Goal: Task Accomplishment & Management: Complete application form

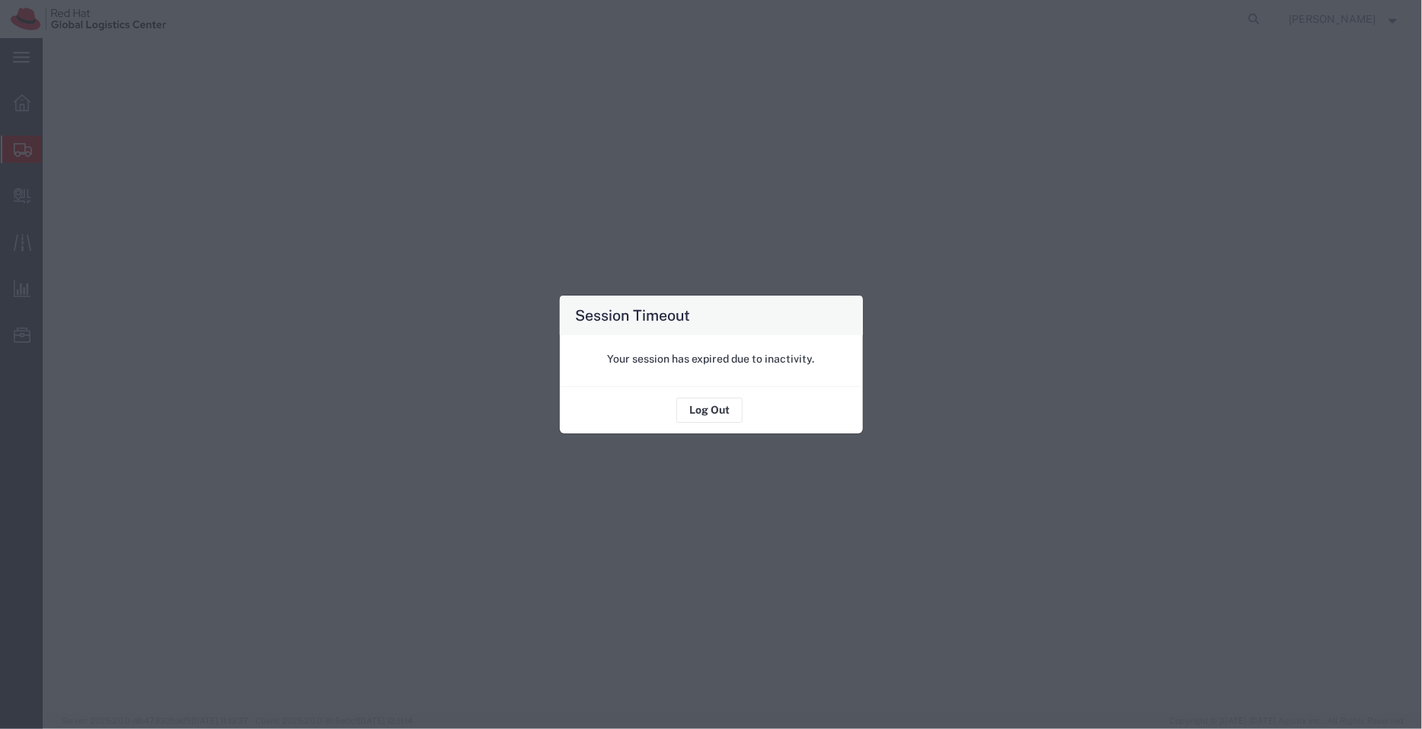
select select "YRPK"
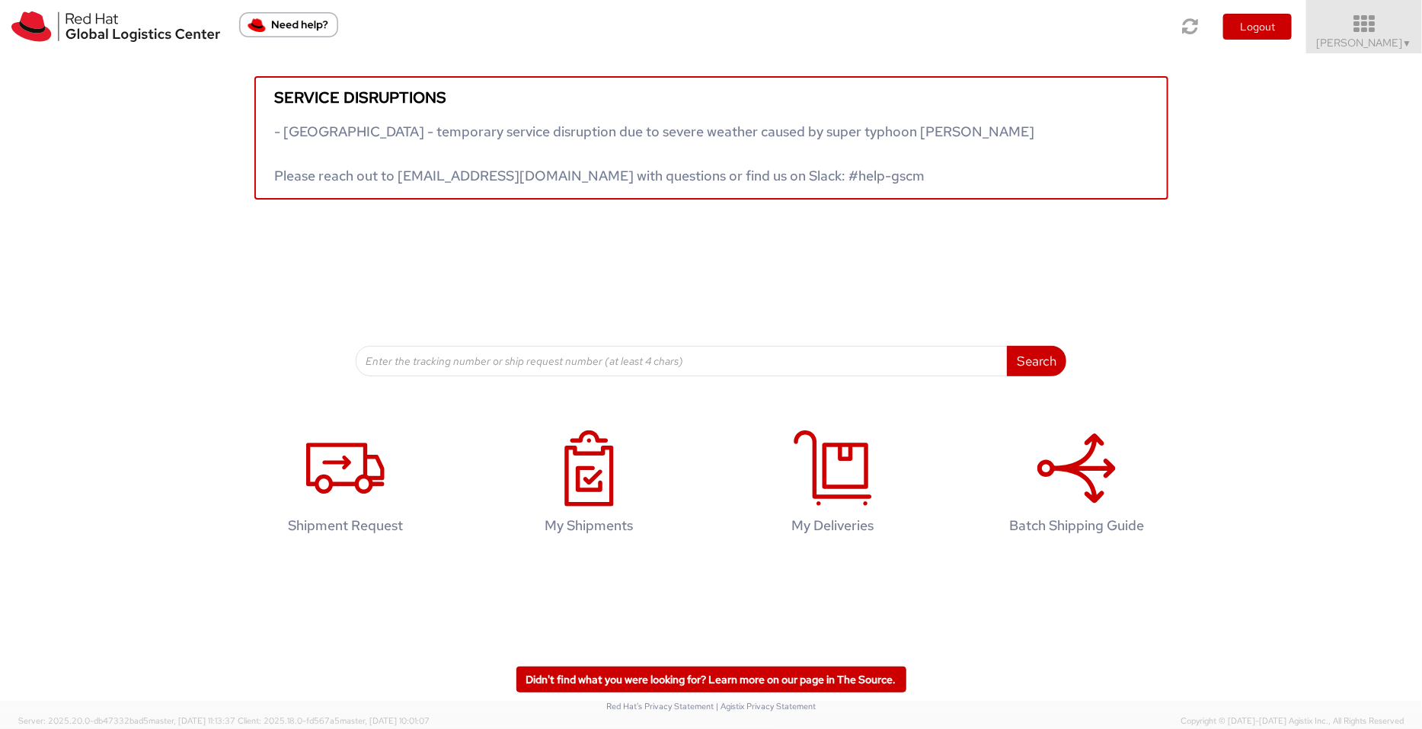
click at [1363, 25] on icon at bounding box center [1364, 24] width 133 height 21
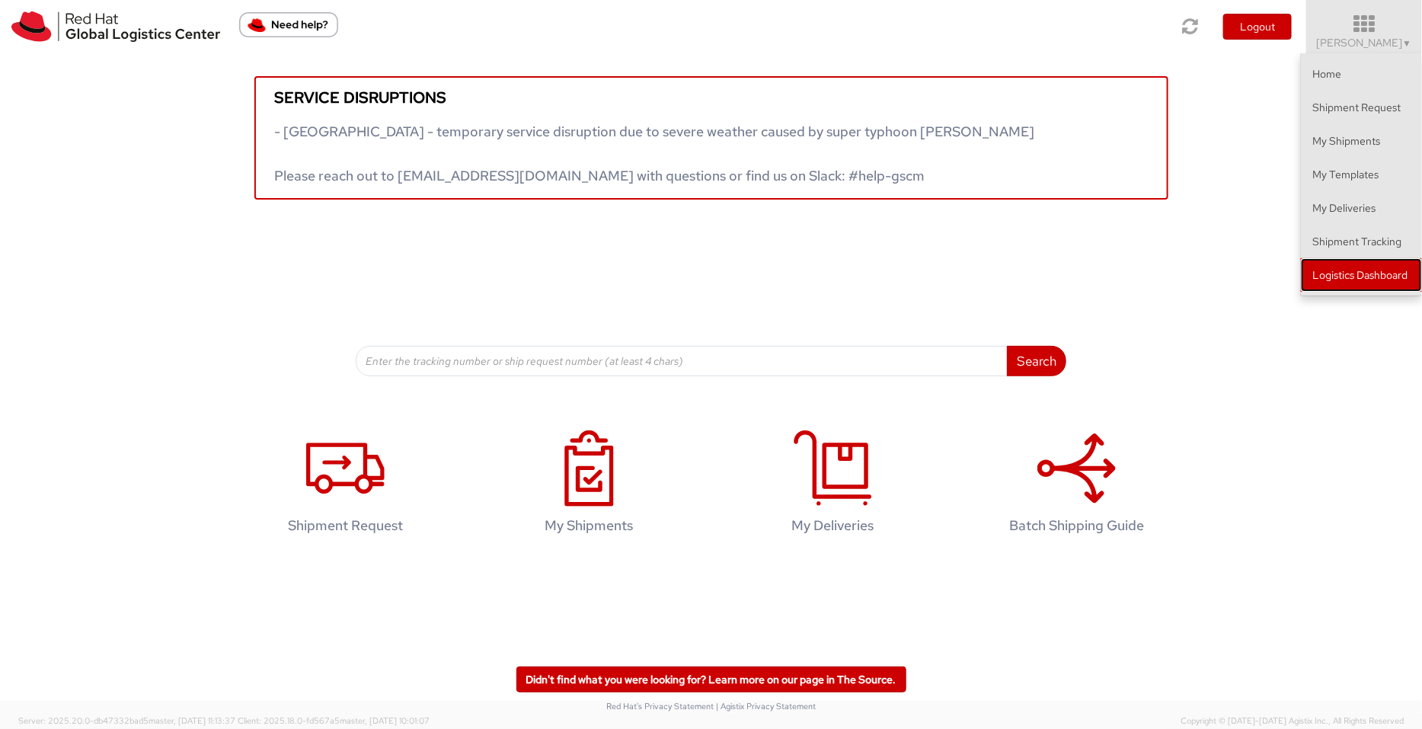
click at [1364, 283] on link "Logistics Dashboard" at bounding box center [1361, 275] width 121 height 34
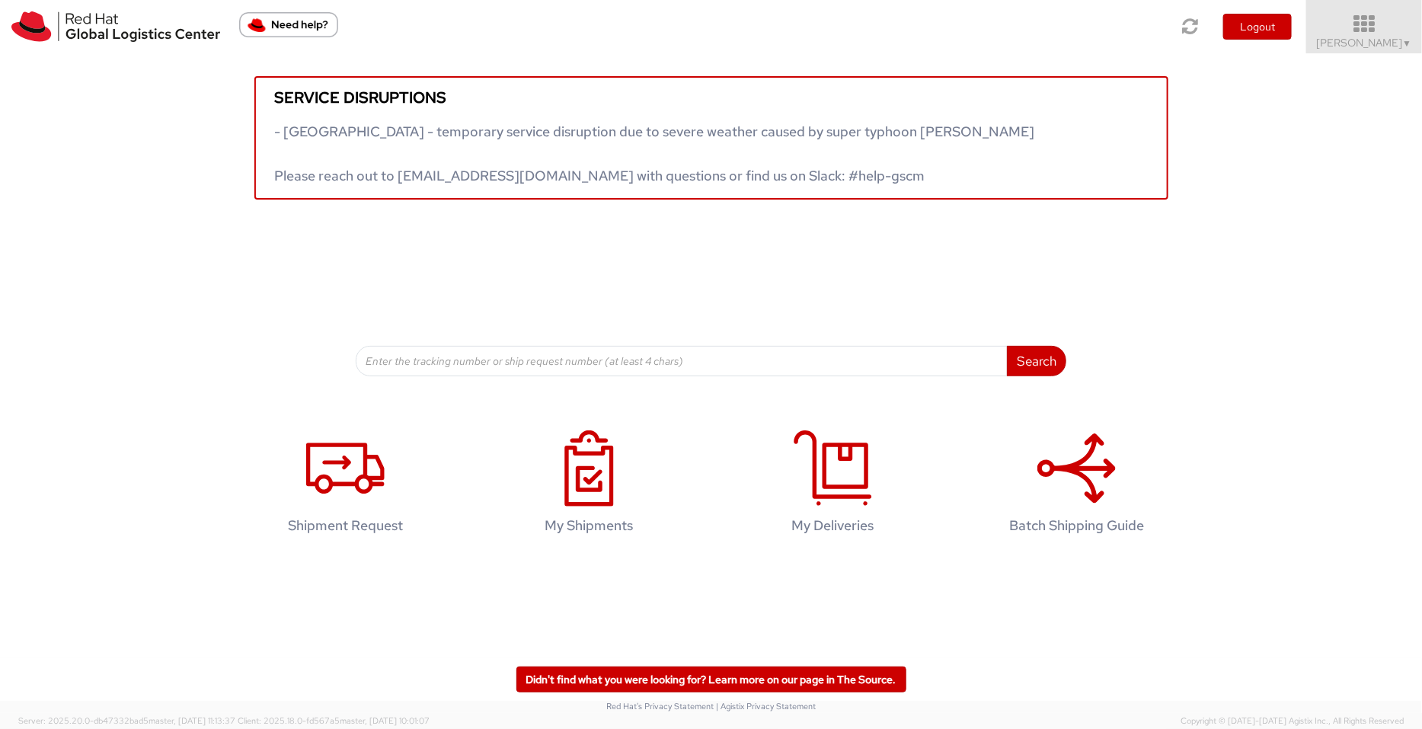
click at [1382, 34] on icon at bounding box center [1364, 24] width 133 height 21
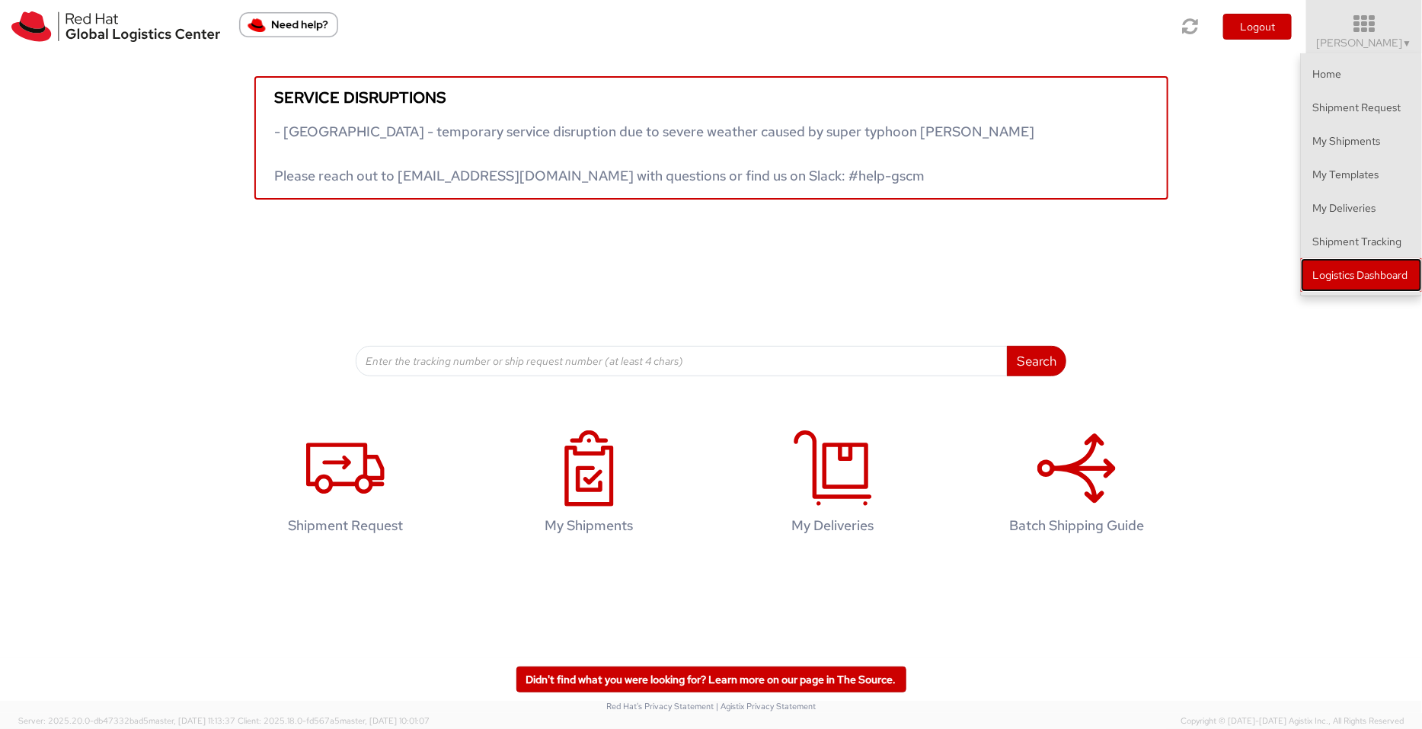
click at [1353, 267] on link "Logistics Dashboard" at bounding box center [1361, 275] width 121 height 34
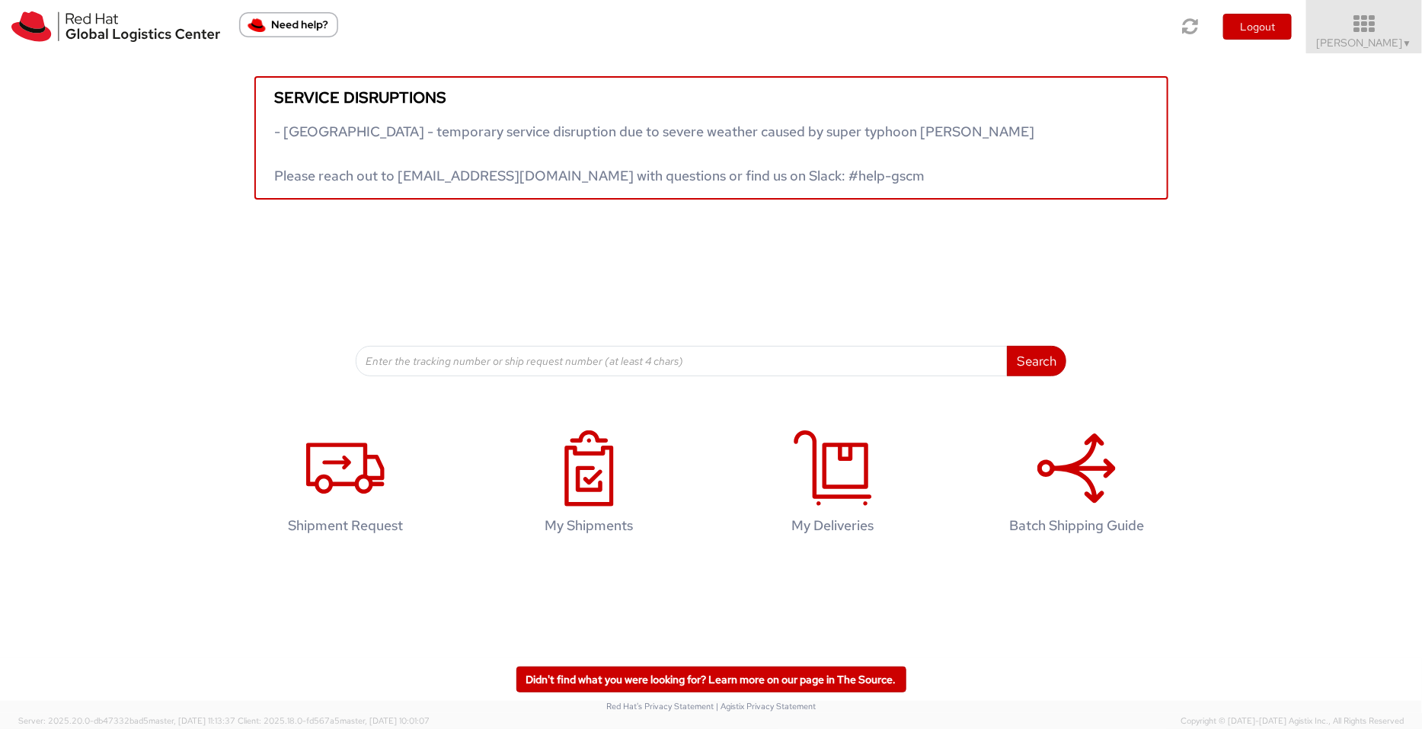
click at [1137, 50] on link "Pallav Sen Gupta ▼" at bounding box center [1364, 26] width 116 height 53
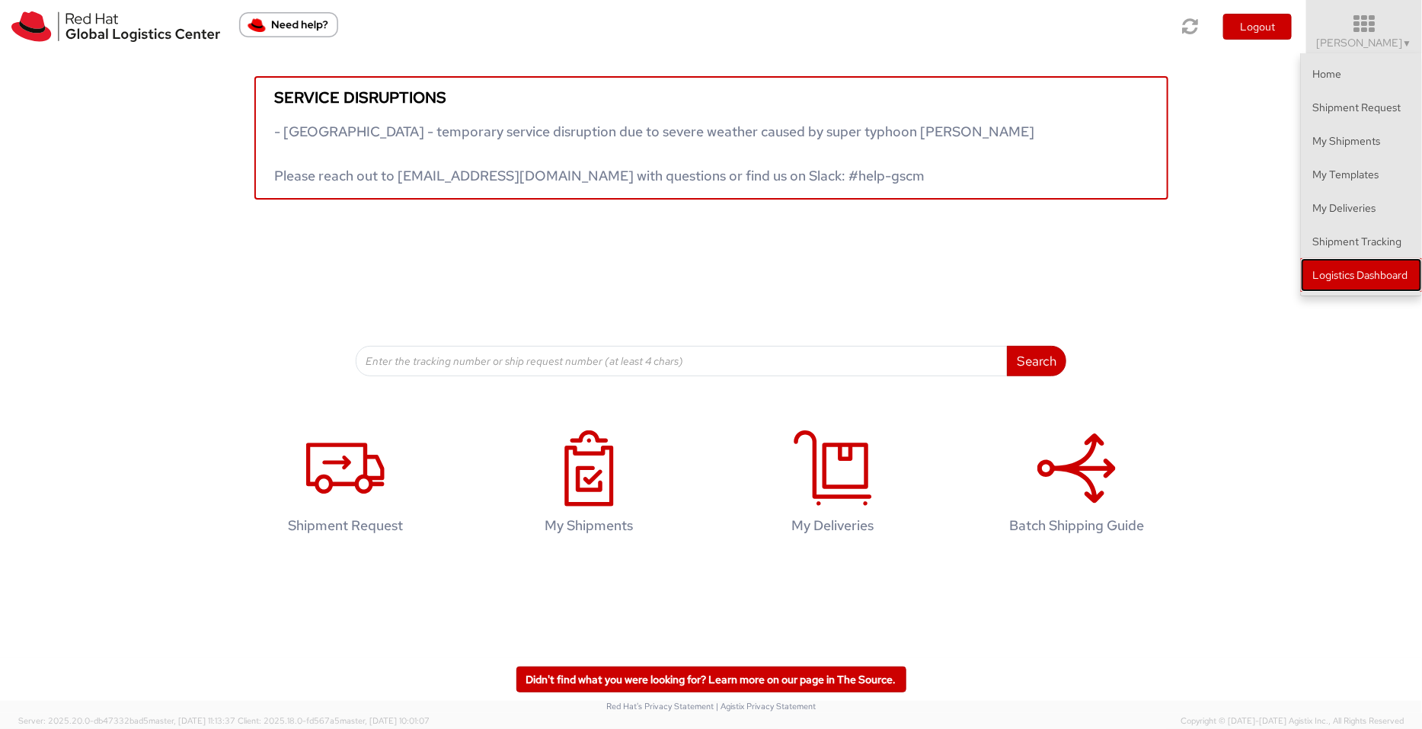
click at [1137, 280] on link "Logistics Dashboard" at bounding box center [1361, 275] width 121 height 34
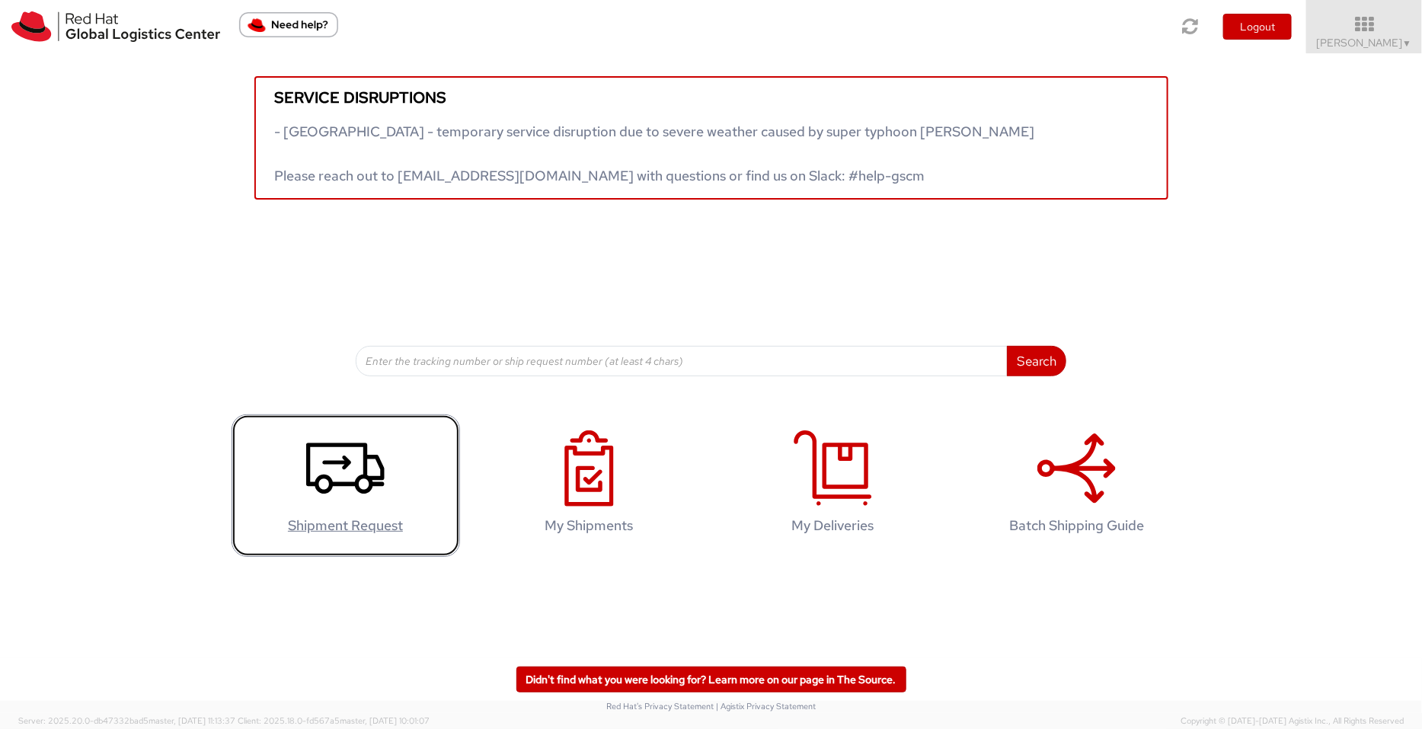
click at [334, 459] on use at bounding box center [345, 468] width 78 height 51
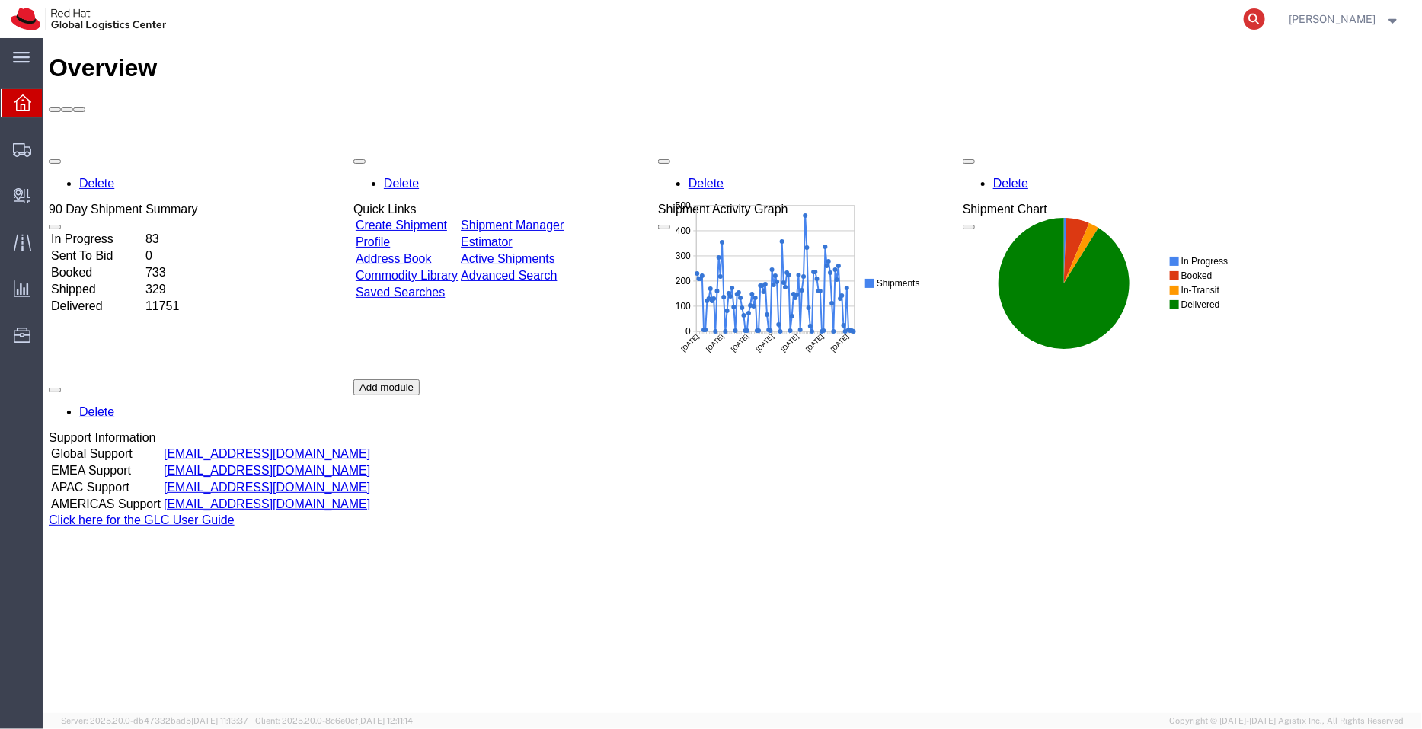
click at [1260, 22] on icon at bounding box center [1254, 18] width 21 height 21
paste input "393977626615"
type input "393977626615"
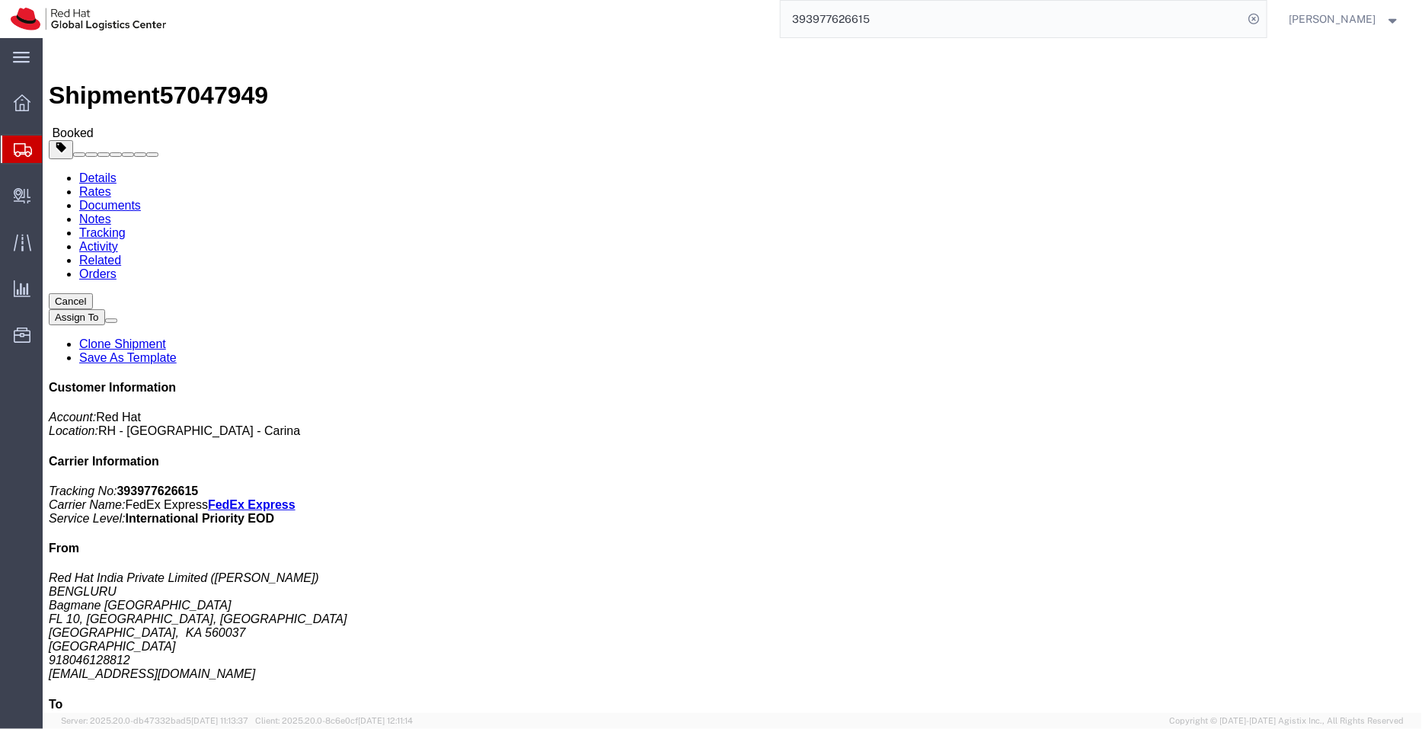
click button "Cancel"
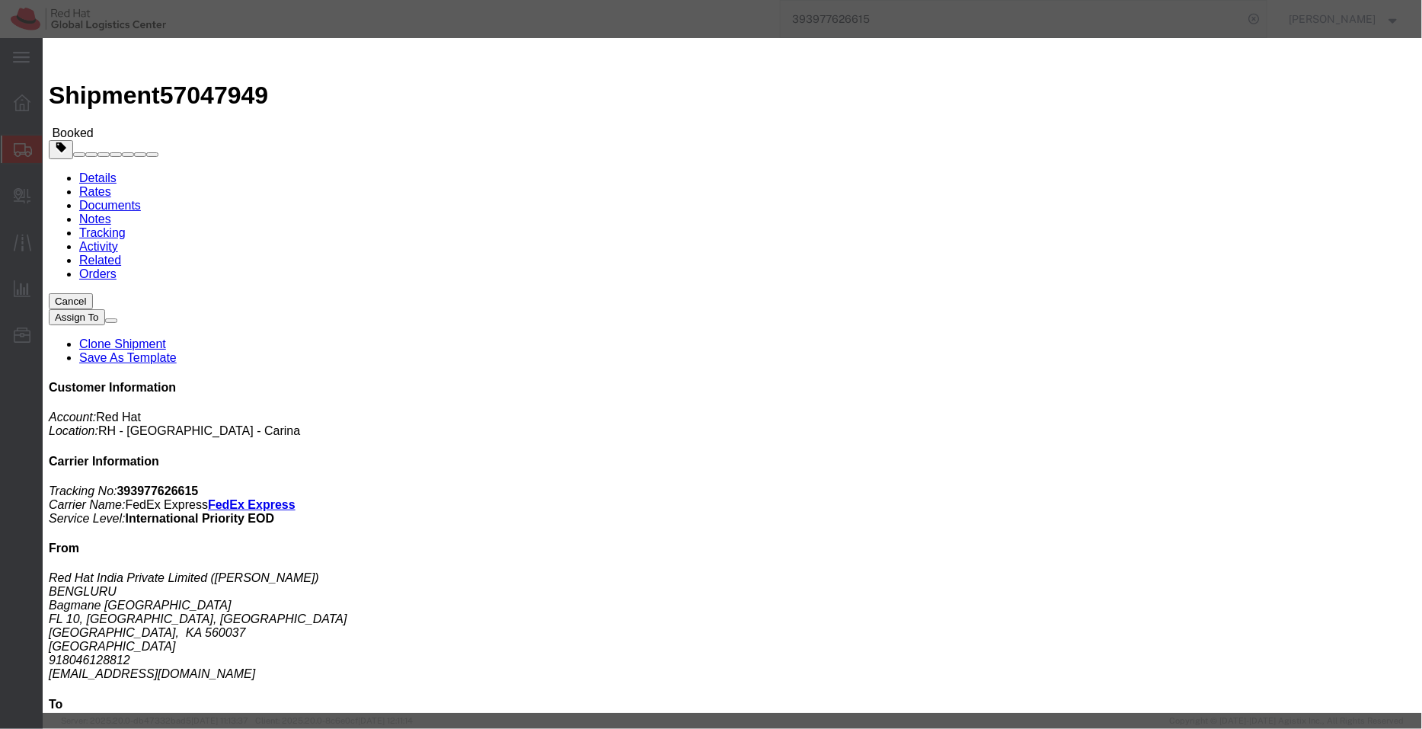
click button "Yes"
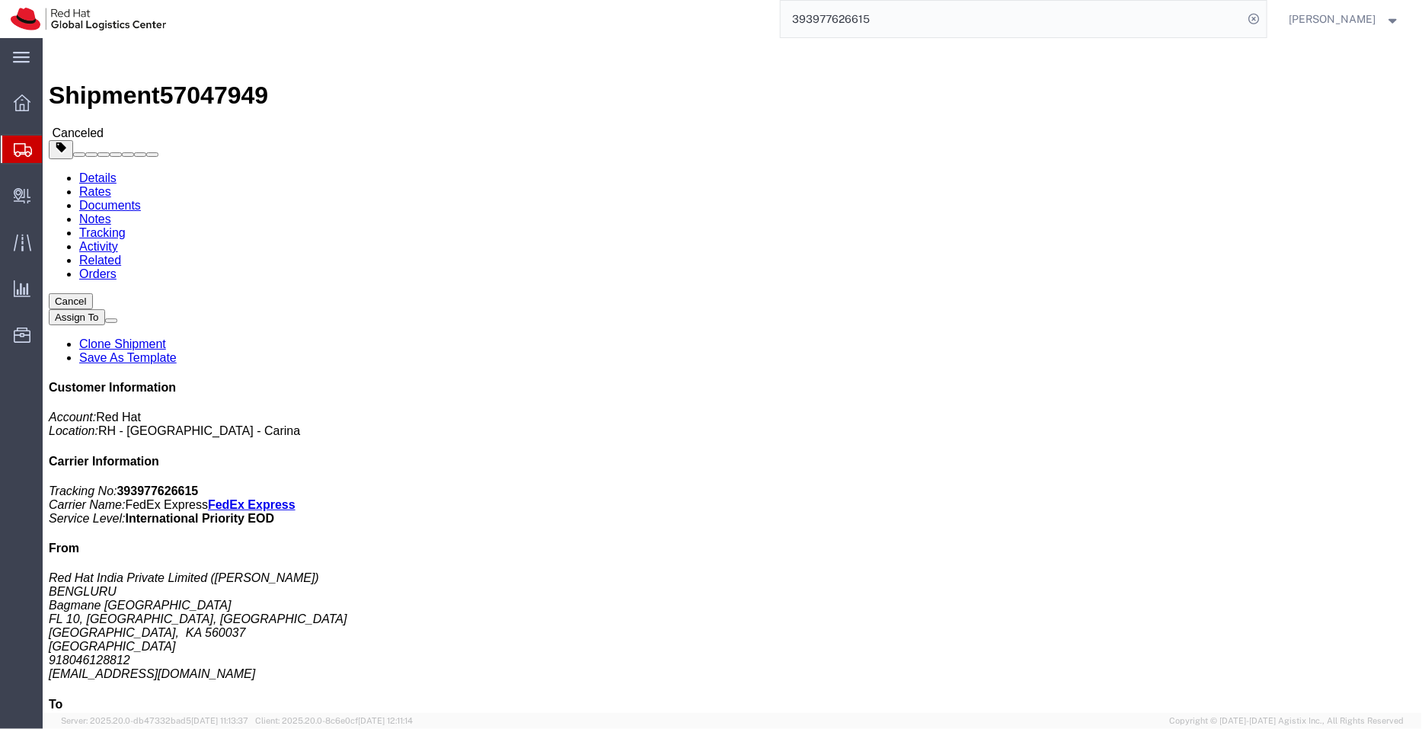
click link "Clone Shipment"
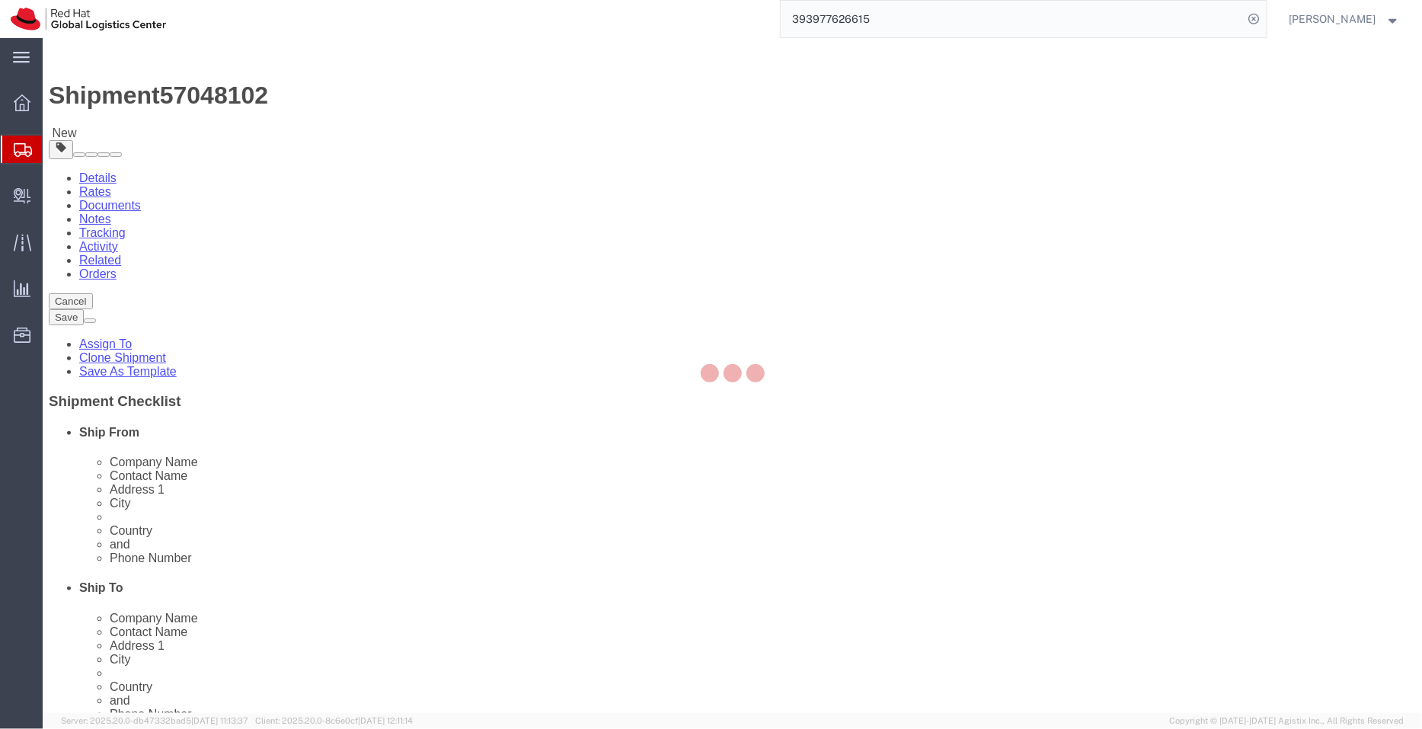
select select "37925"
select select
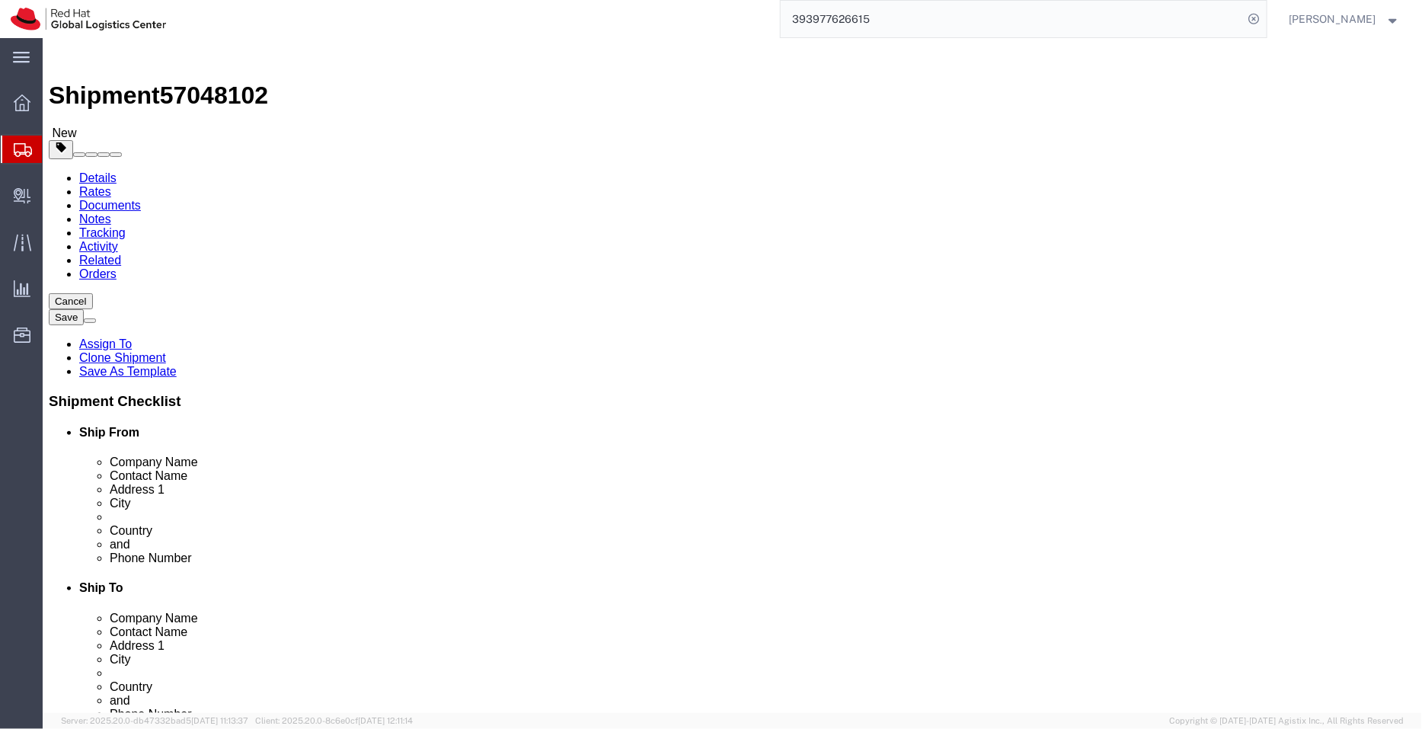
drag, startPoint x: 864, startPoint y: 276, endPoint x: 471, endPoint y: 241, distance: 394.6
click div "Ship From Location Location RH - Bangalore - Carina My Profile Location RH - Am…"
paste input "T. Red Hat Indonesia"
type input "PT. Red Hat Indonesia"
click link "ADDITIONAL INFORMATION"
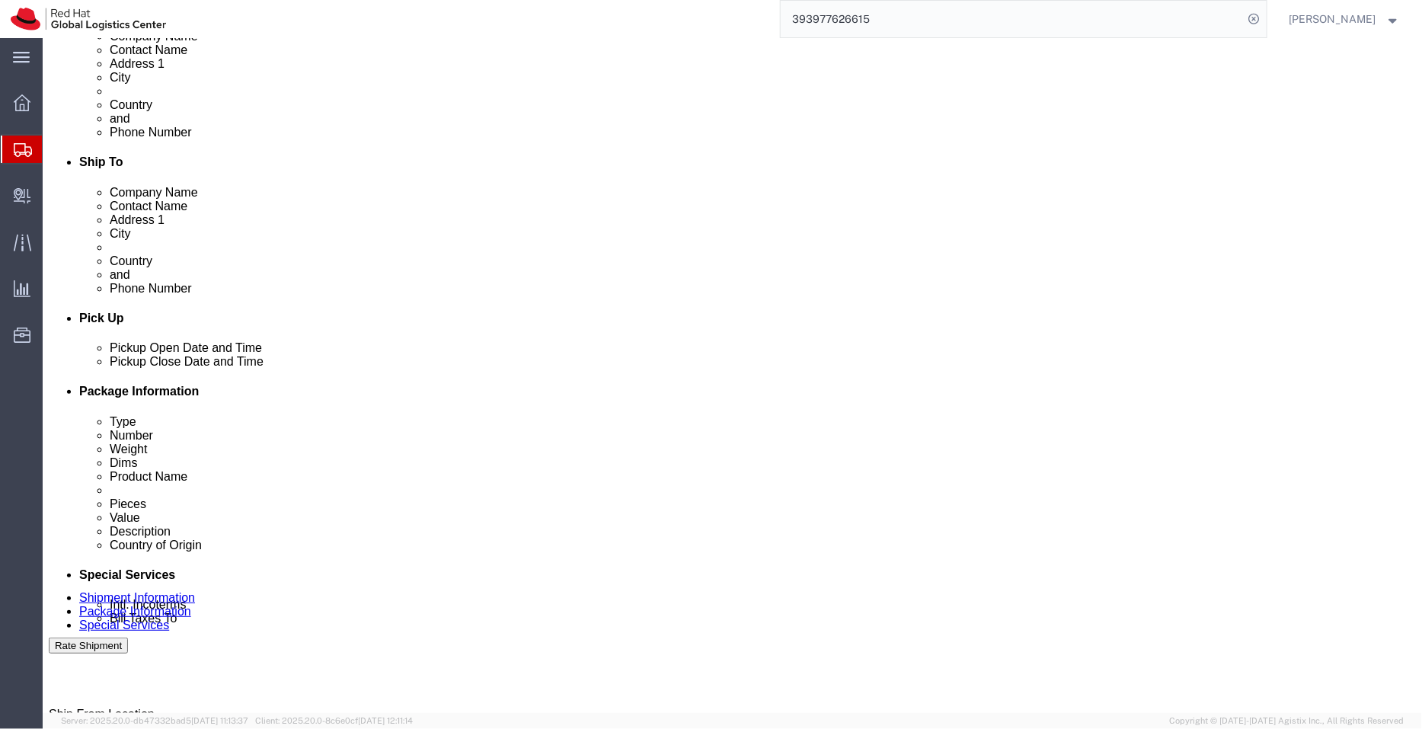
scroll to position [432, 0]
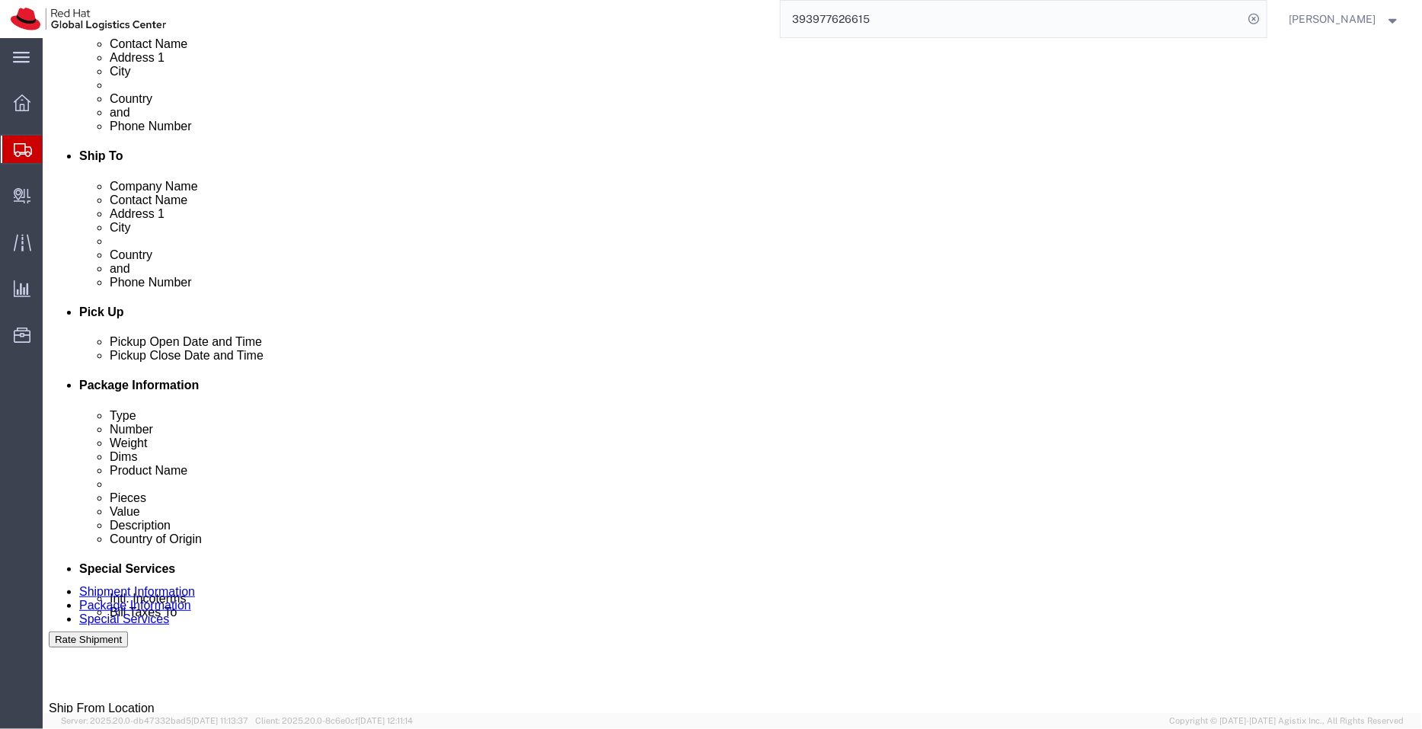
click link "ADDITIONAL INFORMATION"
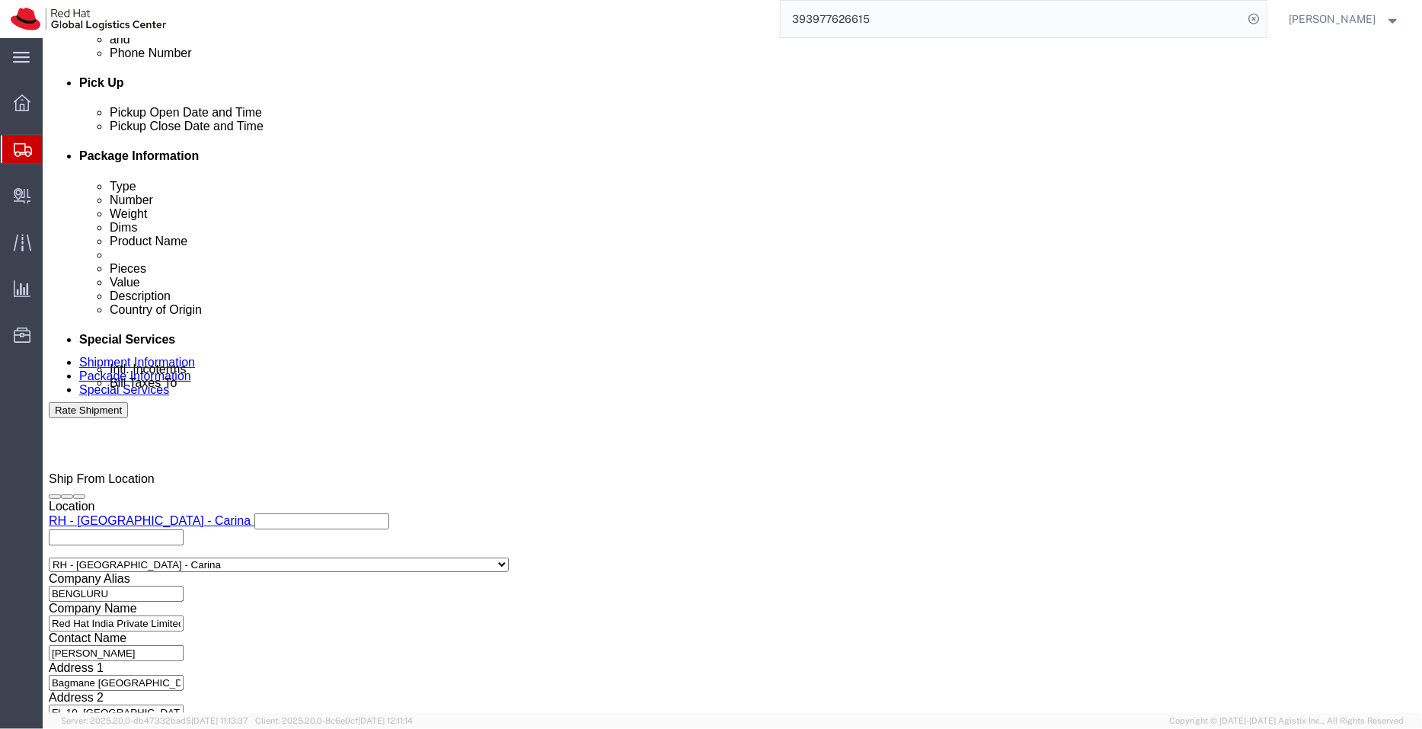
scroll to position [655, 0]
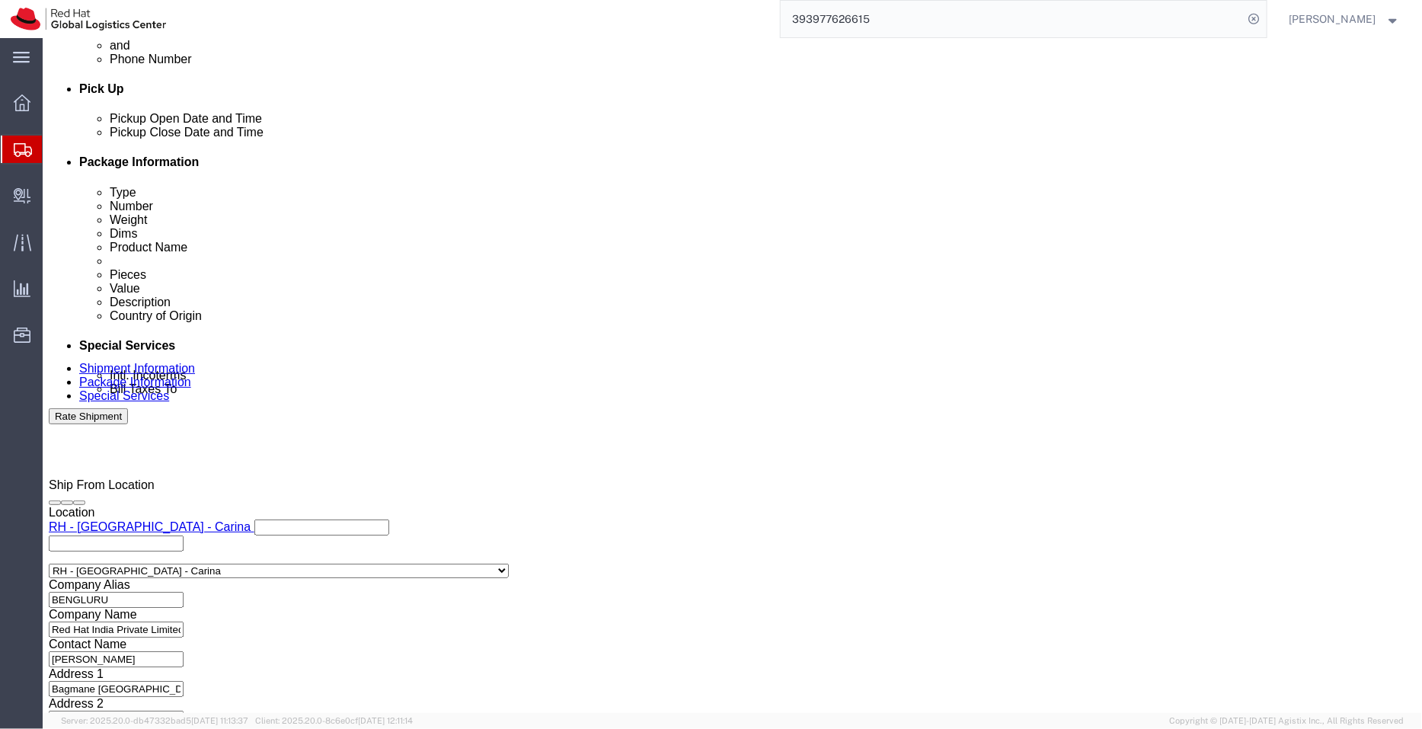
click icon "button"
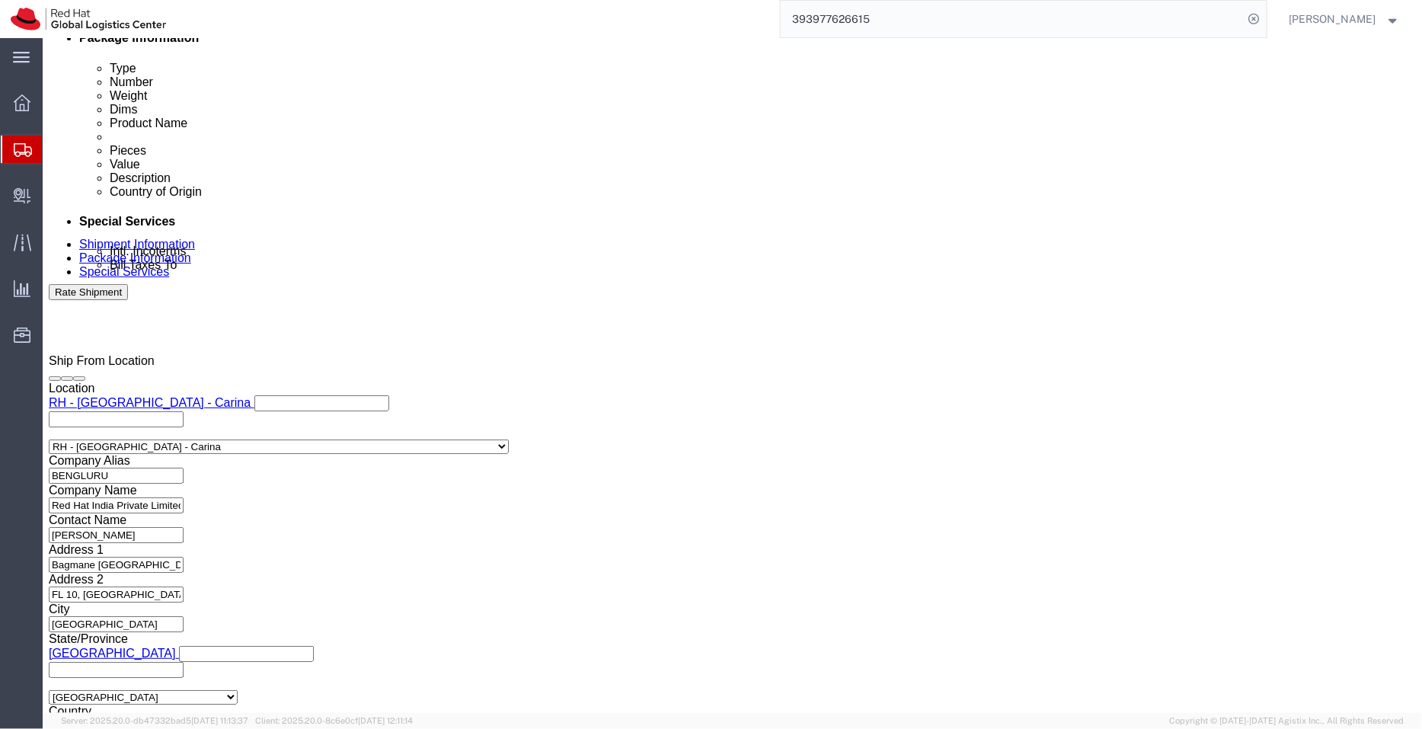
click select "Select Air Less than Truckload Multi-Leg Ocean Freight Rail Small Parcel Truckl…"
select select
click select "Select Air Less than Truckload Multi-Leg Ocean Freight Rail Small Parcel Truckl…"
click link "Package Information"
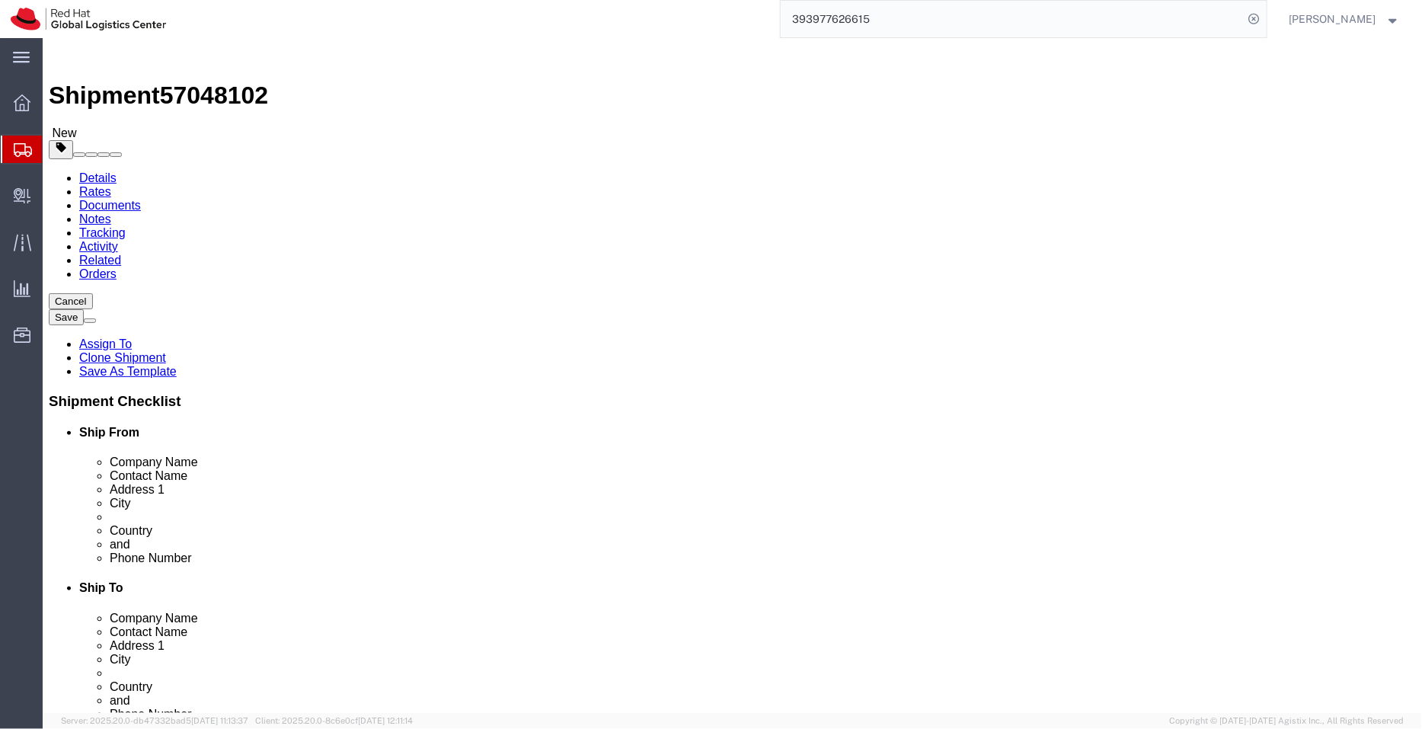
click dd "1.00 Each"
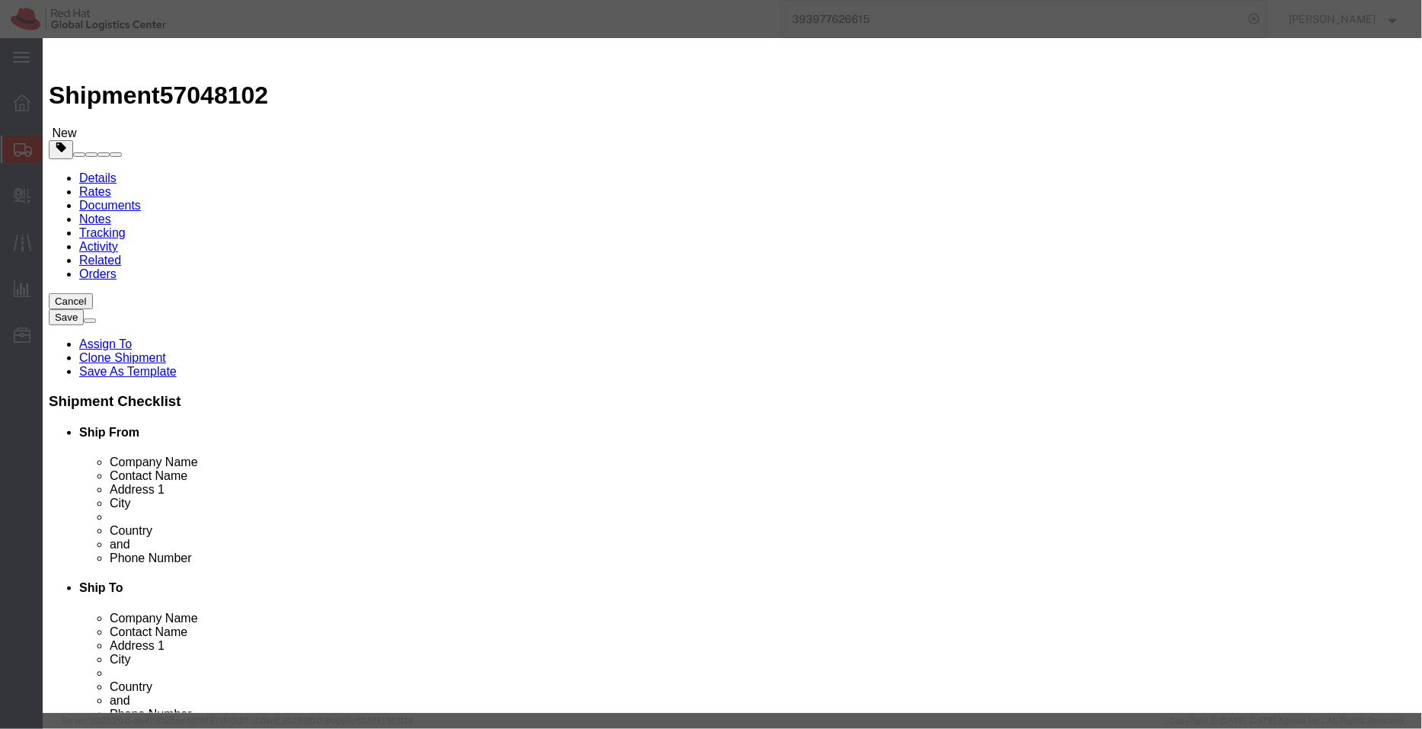
click button "Save & Close"
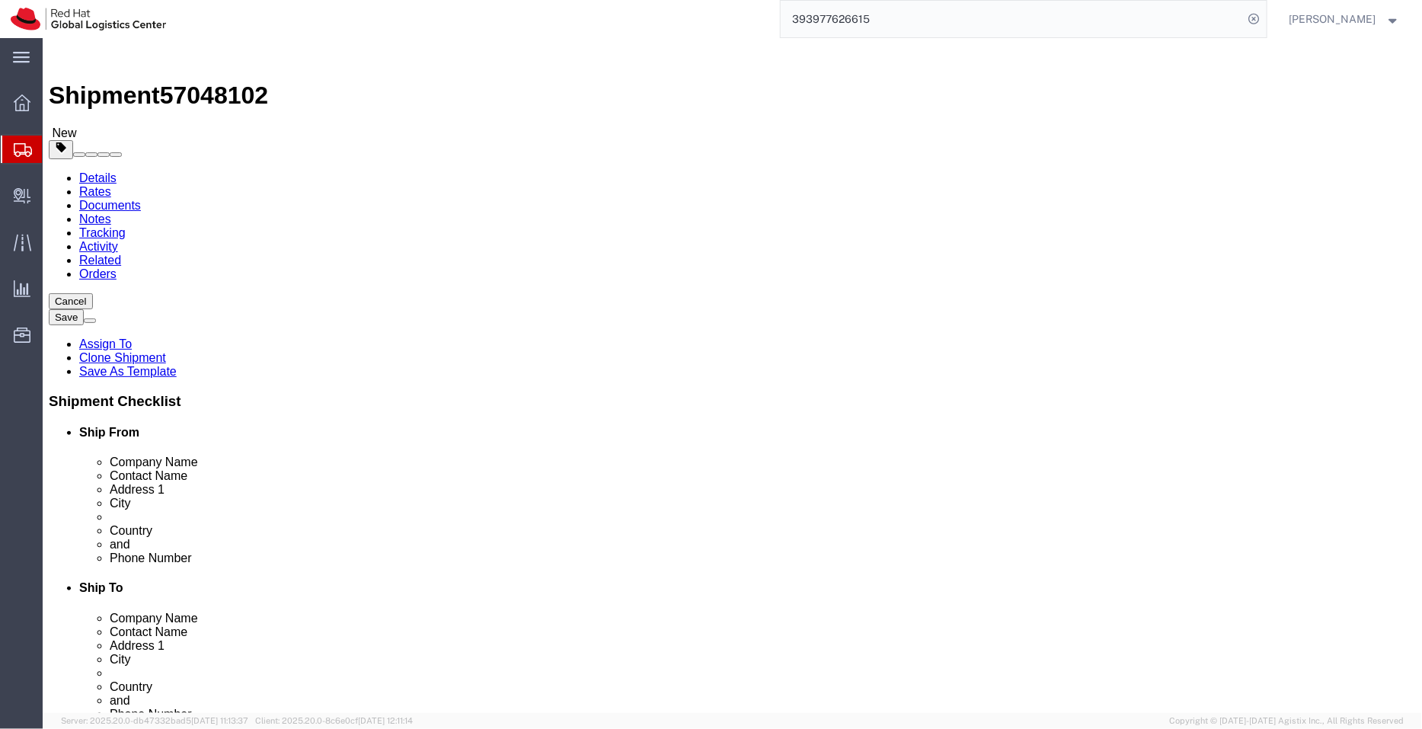
click link "Special Services"
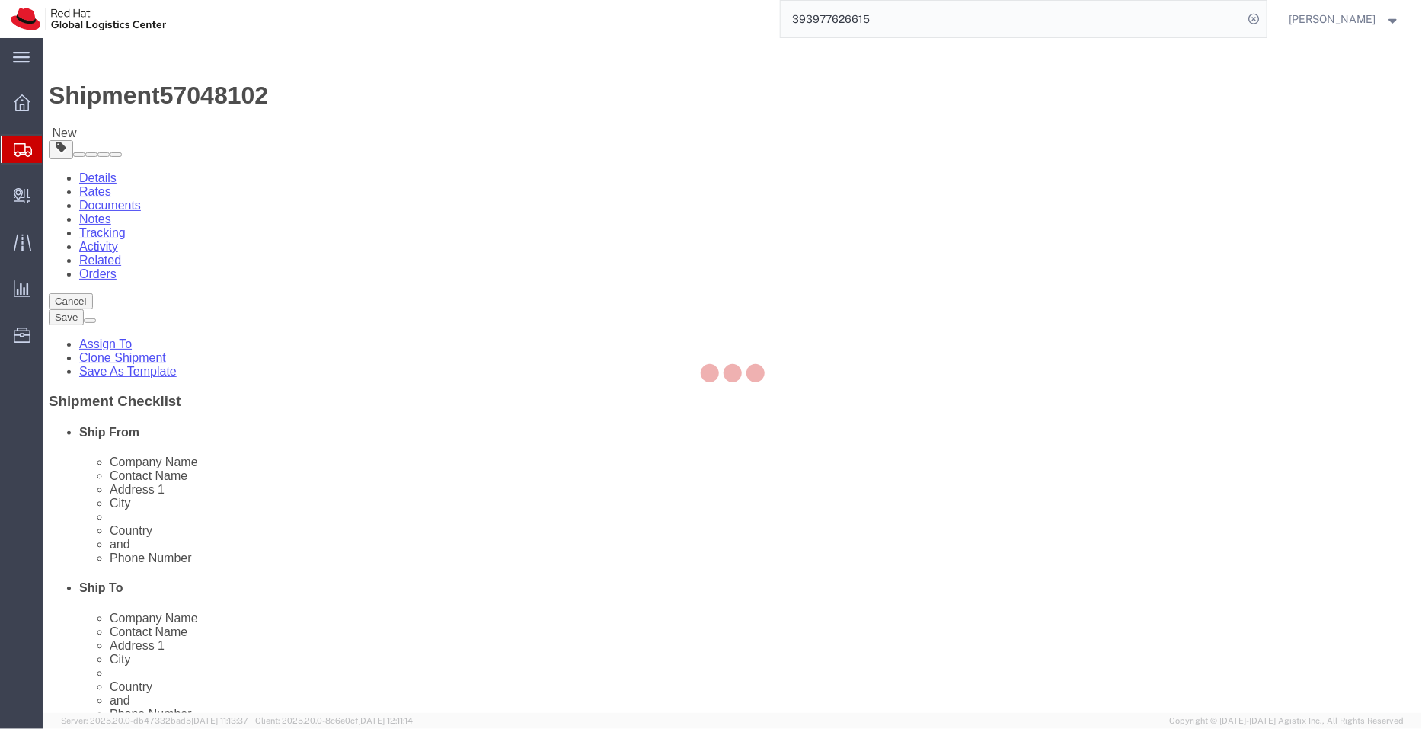
select select "COSTCENTER"
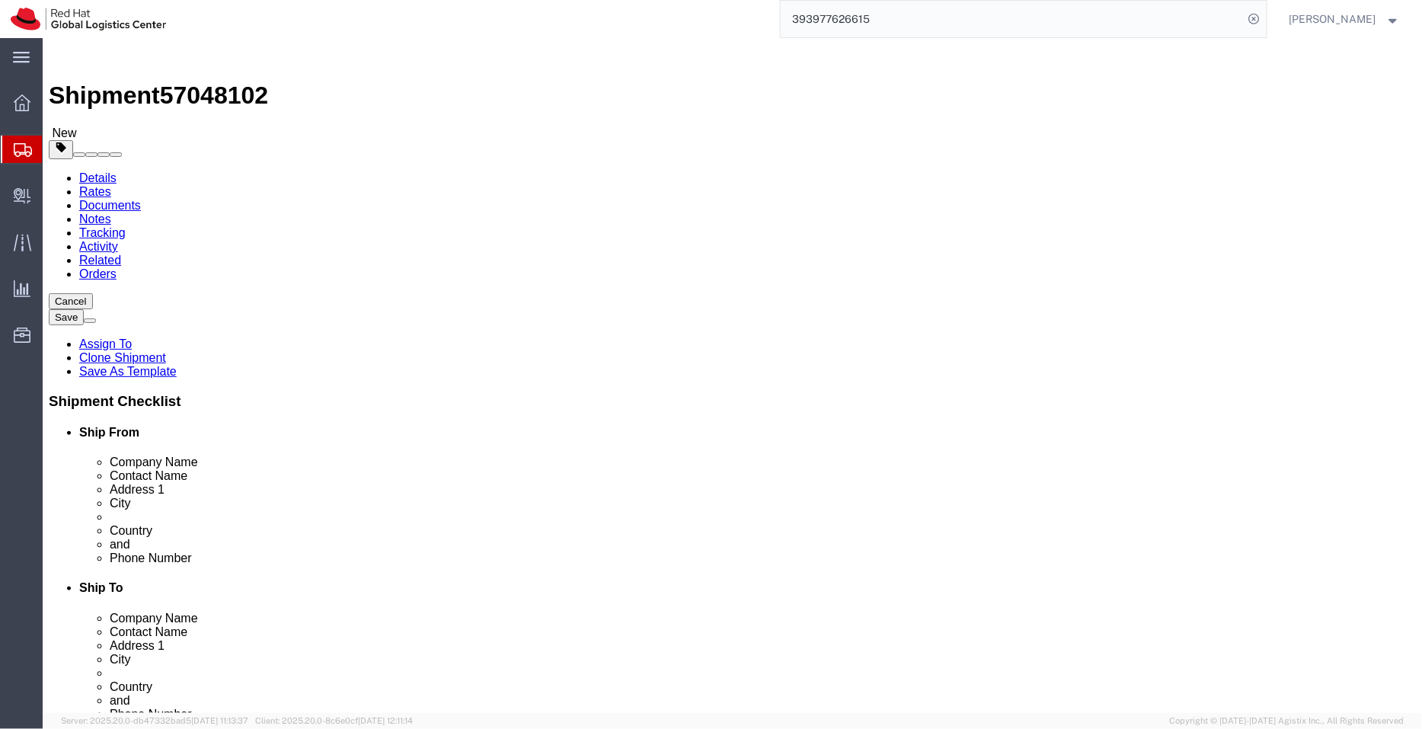
scroll to position [724, 0]
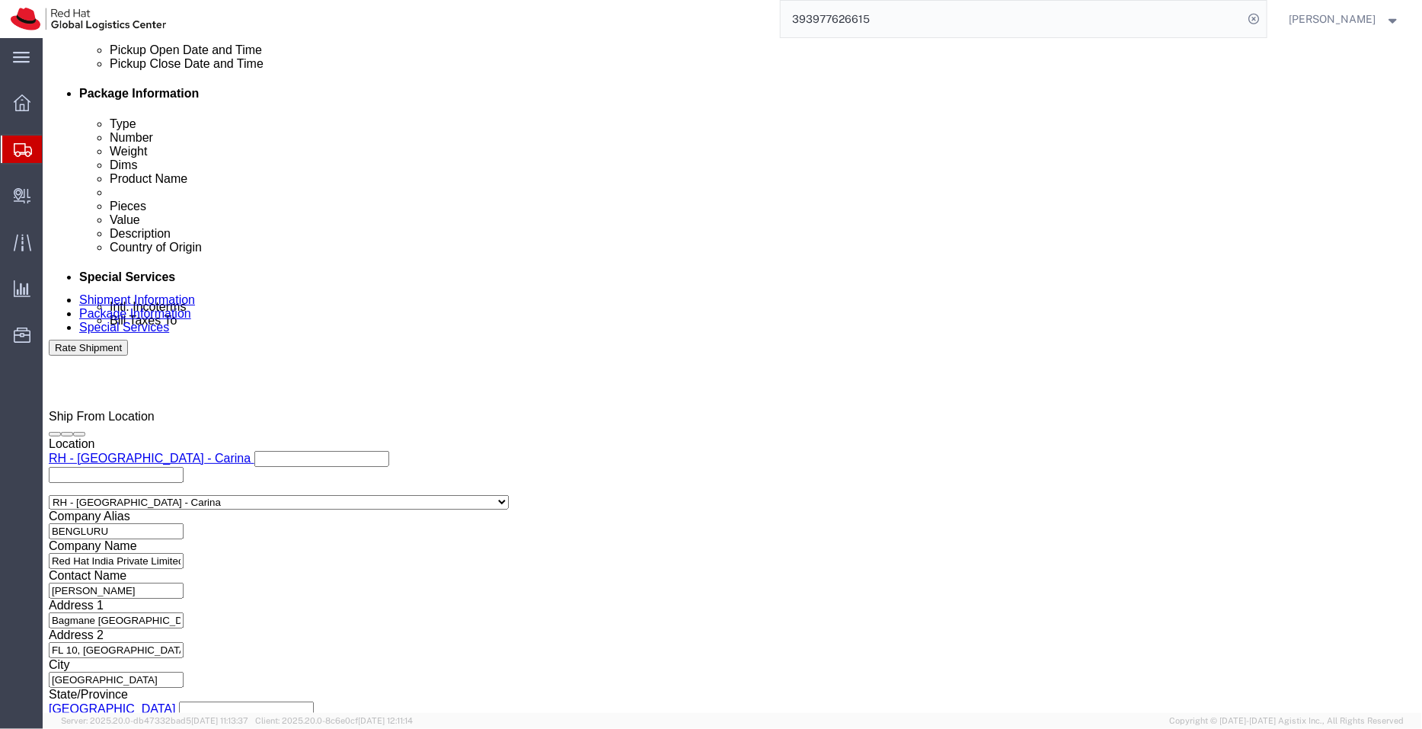
click button "Rate Shipment"
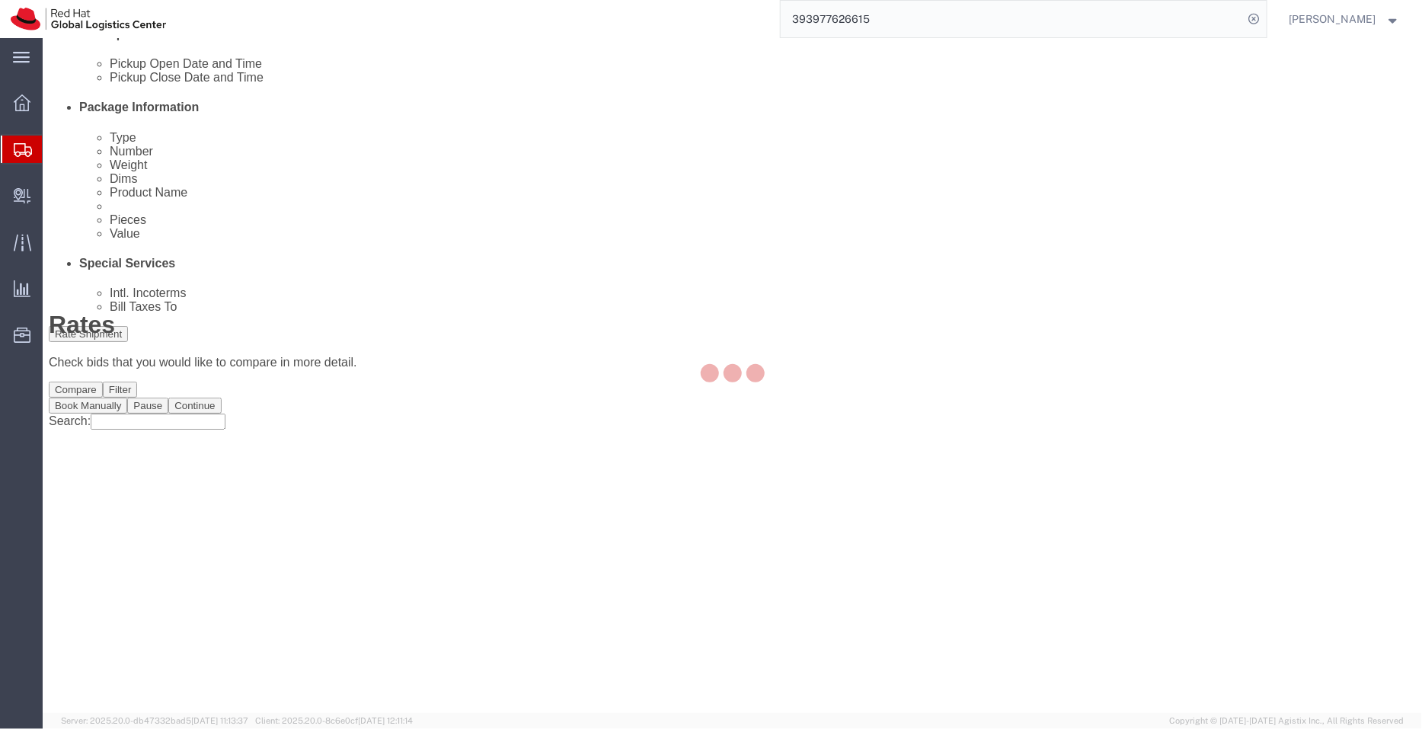
scroll to position [0, 0]
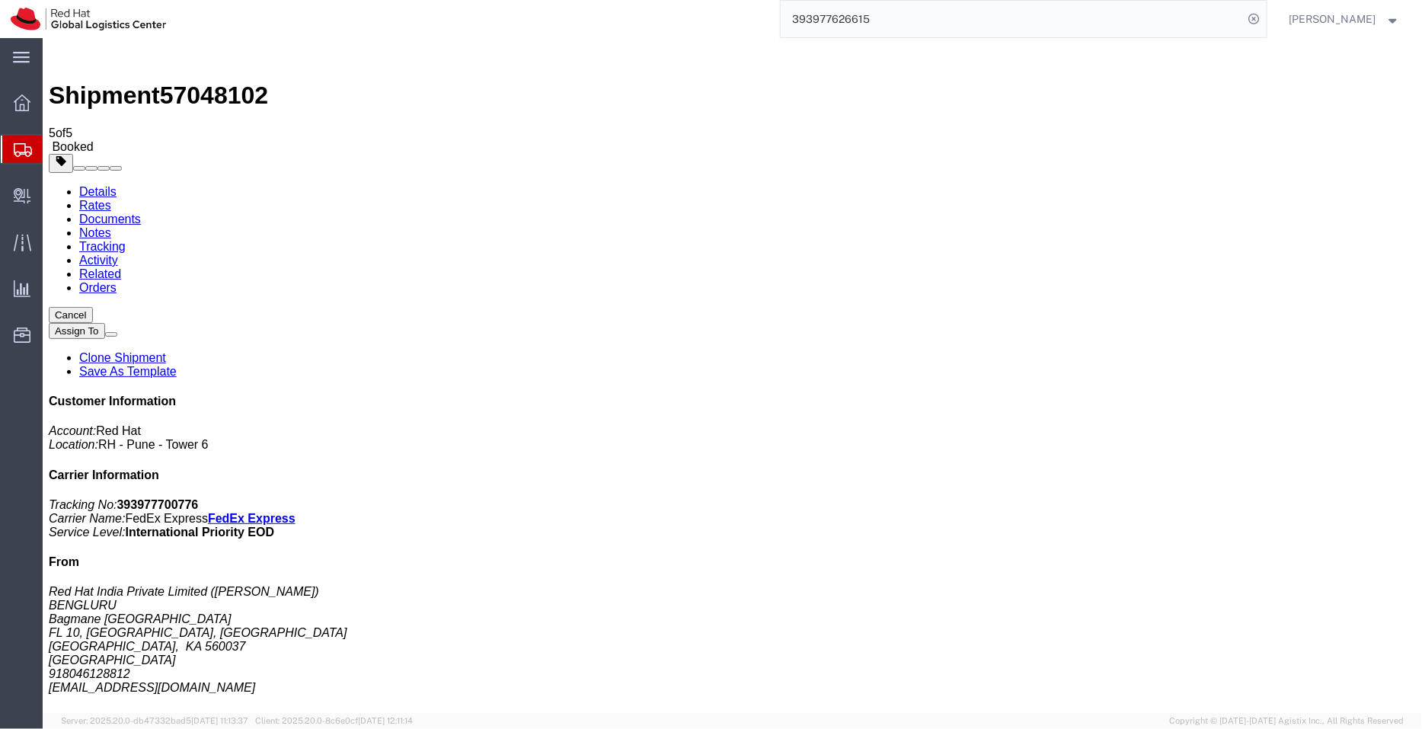
click at [90, 184] on link "Details" at bounding box center [96, 190] width 37 height 13
click p "Schedule pickup request"
click link "Schedule pickup request"
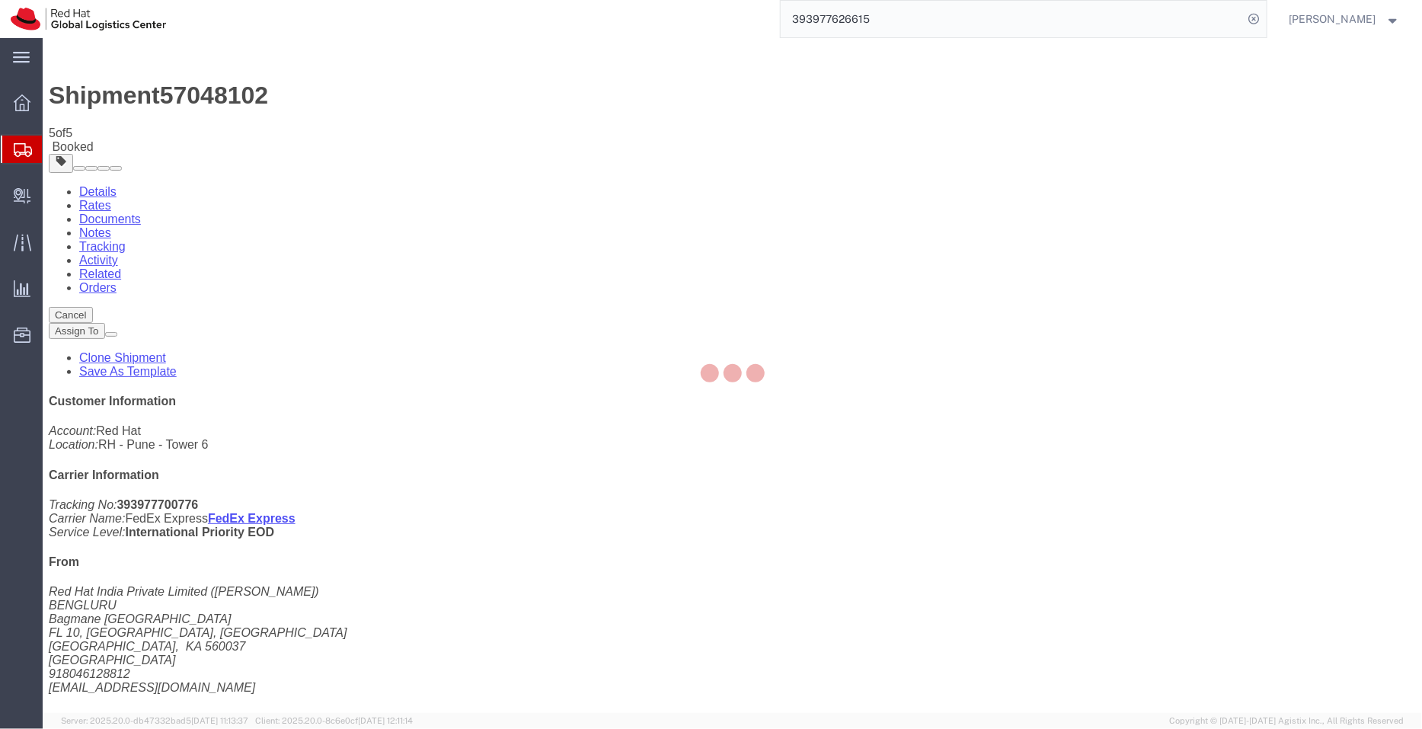
click div
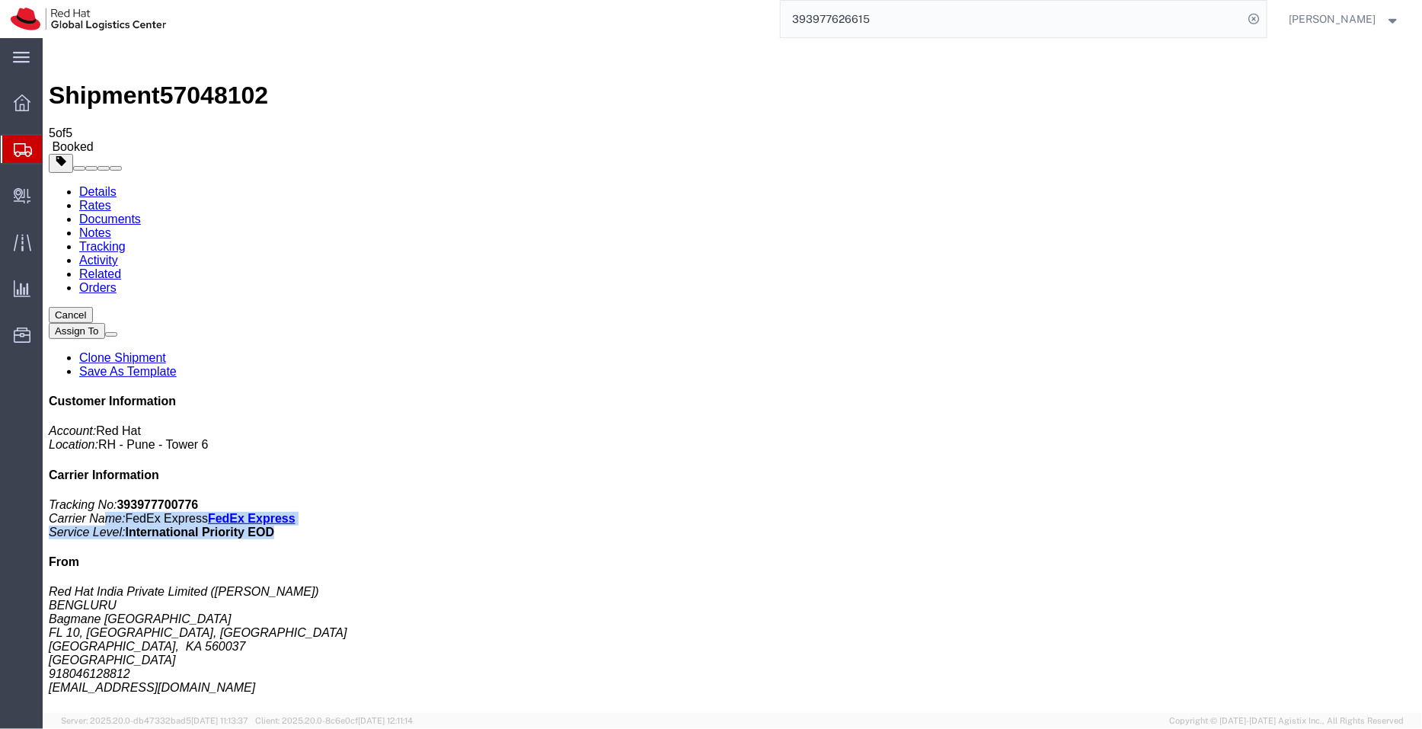
drag, startPoint x: 1295, startPoint y: 227, endPoint x: 1140, endPoint y: 218, distance: 154.9
click p "Tracking No: 393977700776 Carrier Name: FedEx Express FedEx Express Service Lev…"
drag, startPoint x: 1208, startPoint y: 382, endPoint x: 1094, endPoint y: 390, distance: 114.6
click address "Red Hat India Private Limited (Pallav Sen Gupta) BENGLURU Bagmane Constellation…"
copy address "shansdah@redhat.com"
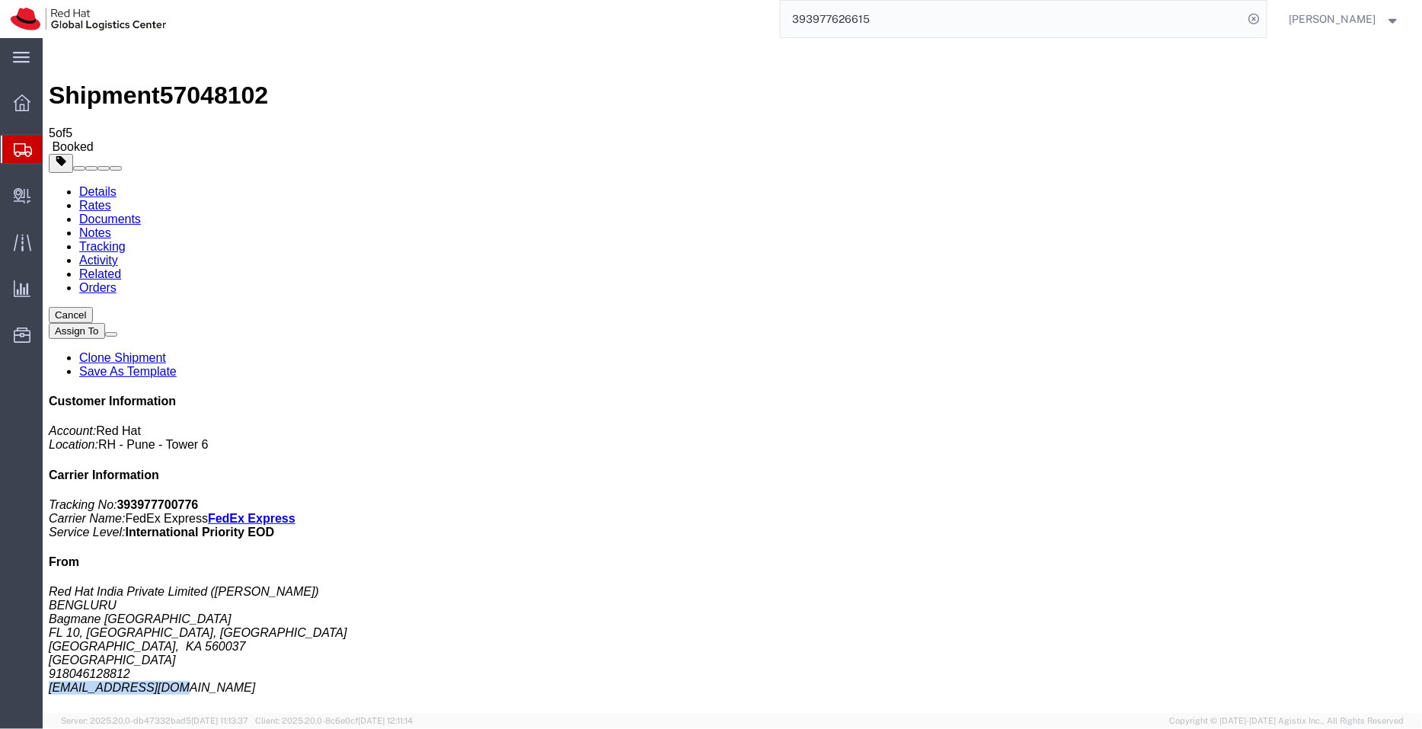
click link "Documents"
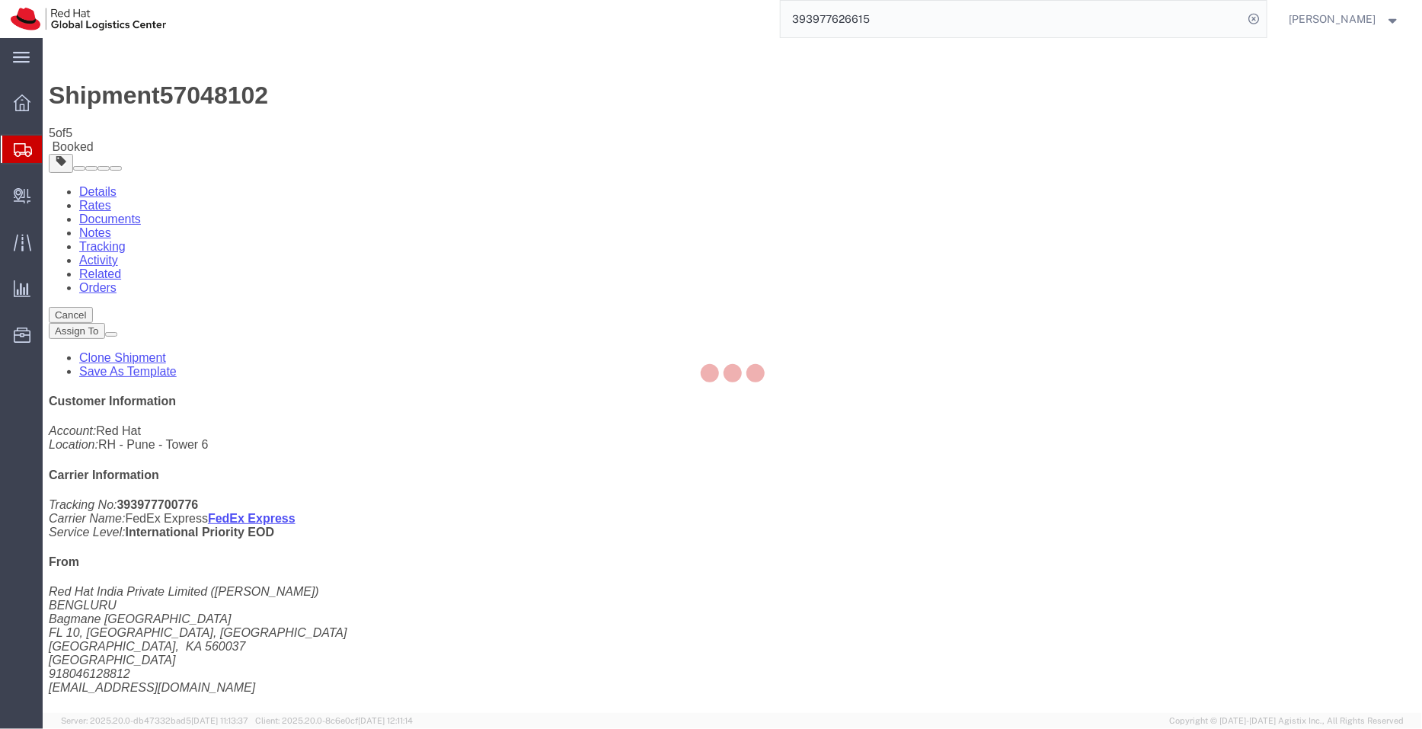
checkbox input "true"
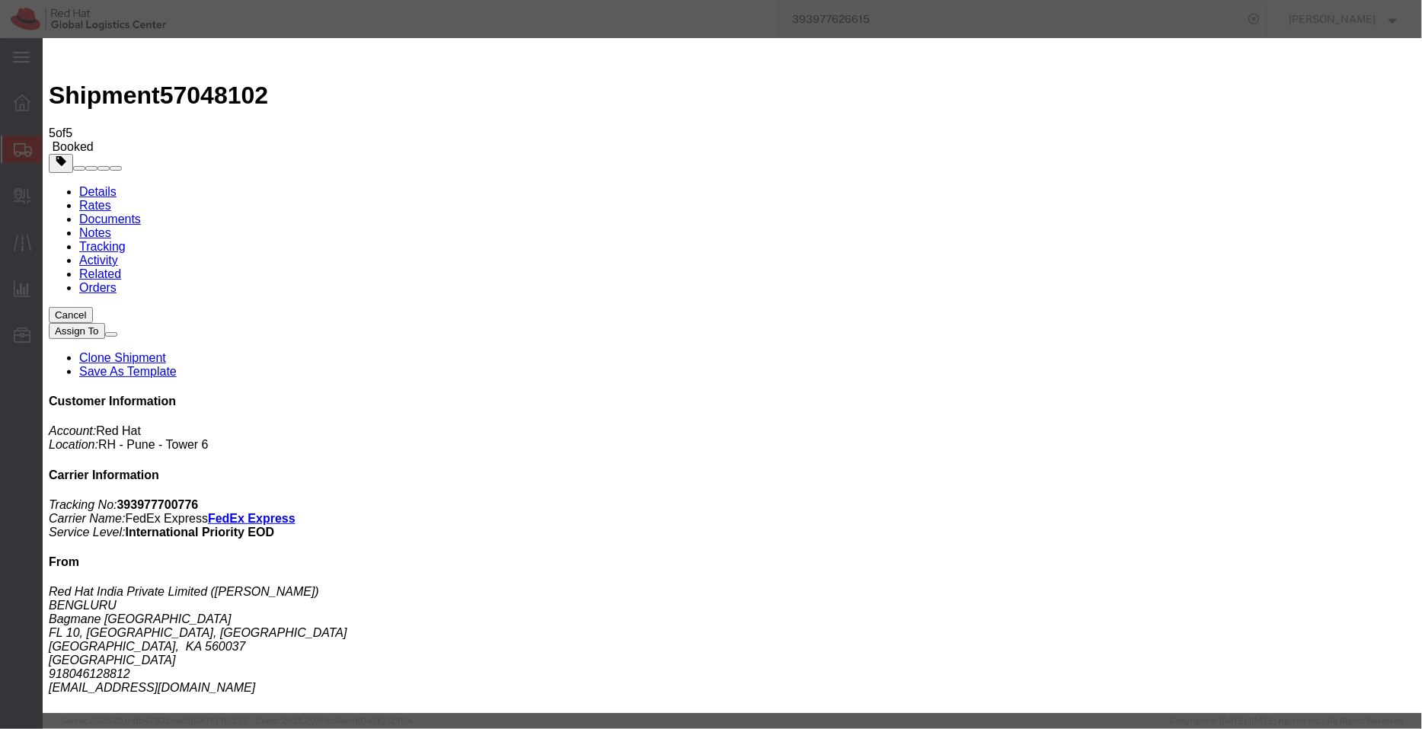
paste input "shansdah@redhat.com"
type input "shansdah@redhat.com"
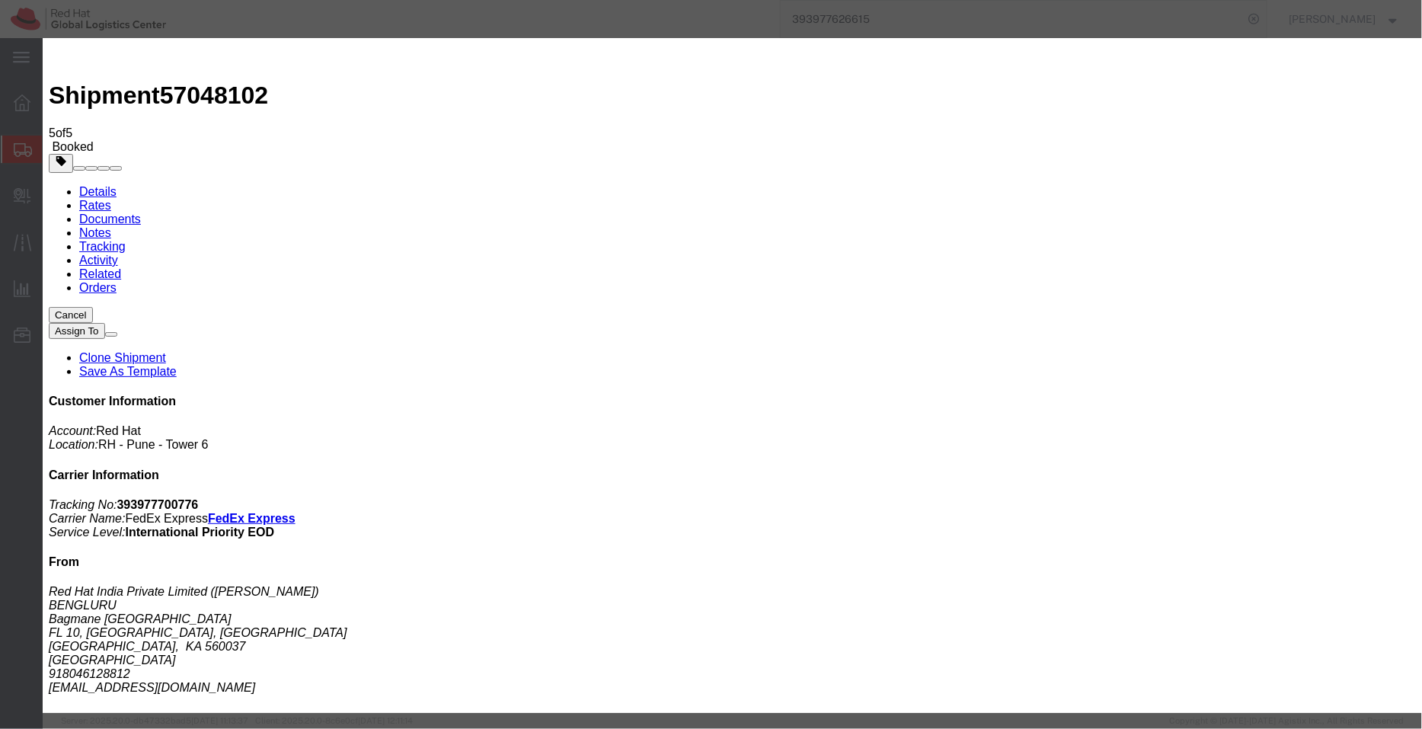
checkbox input "true"
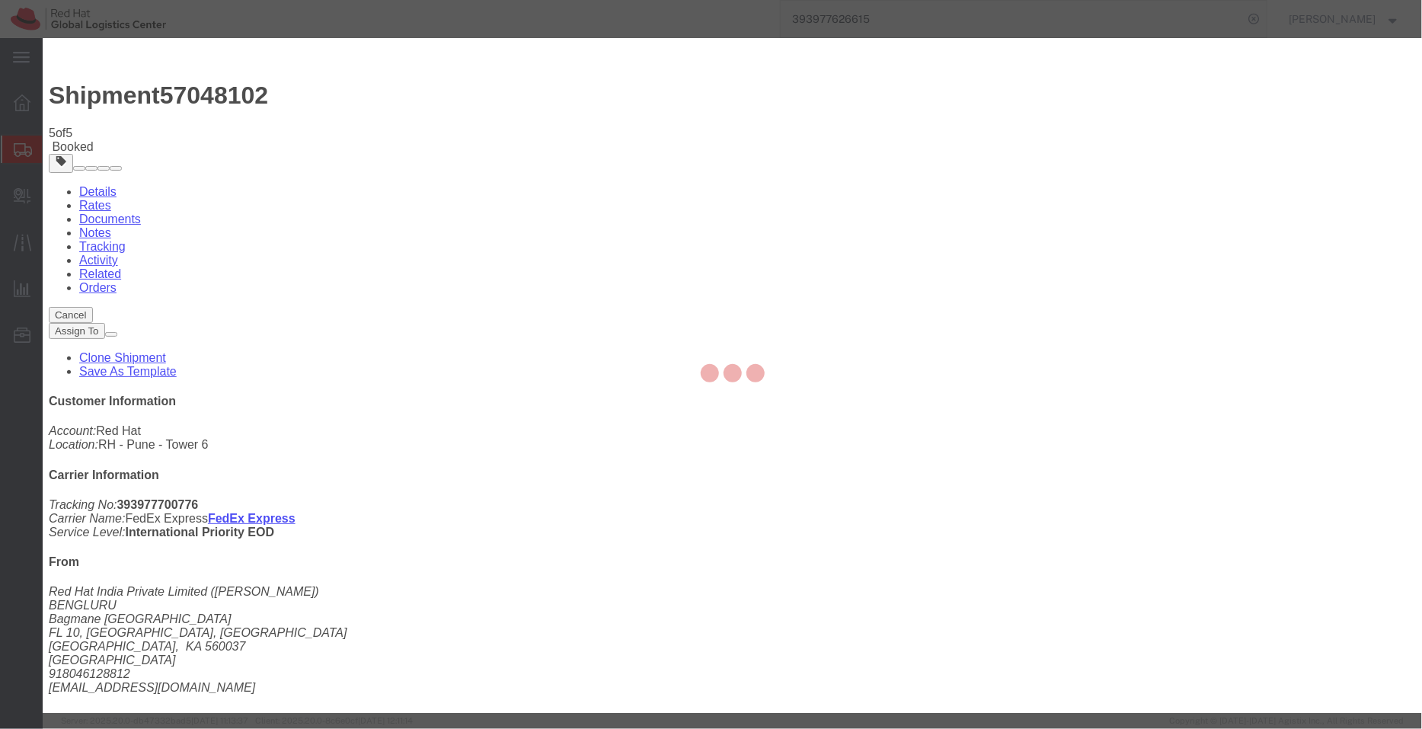
checkbox input "false"
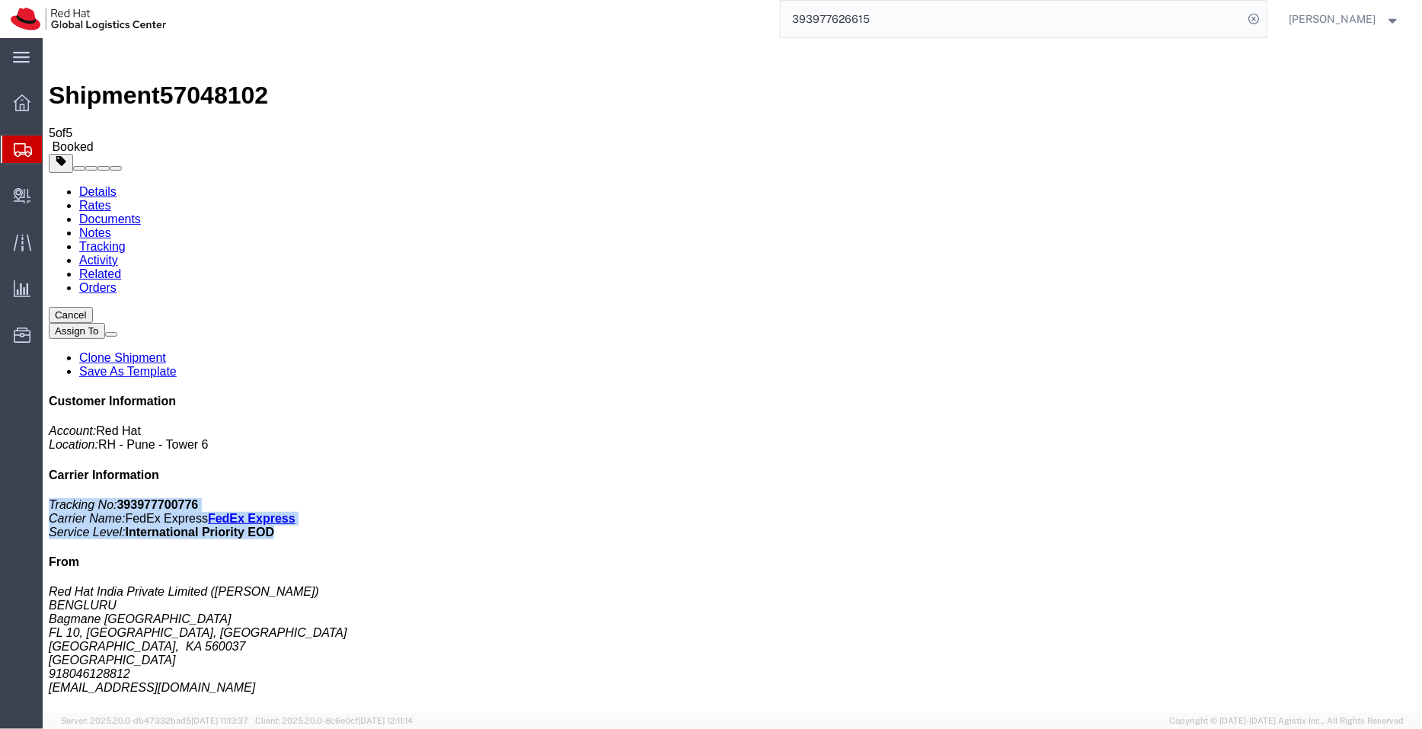
drag, startPoint x: 1401, startPoint y: 302, endPoint x: 1138, endPoint y: 229, distance: 273.3
click at [1138, 394] on div "Customer Information Account: Red Hat Location: RH - Pune - Tower 6 Carrier Inf…" at bounding box center [731, 679] width 1367 height 570
copy p "Tracking No: 393977700776 Carrier Name: FedEx Express FedEx Express Service Lev…"
click at [0, 0] on span "Shipment Manager" at bounding box center [0, 0] width 0 height 0
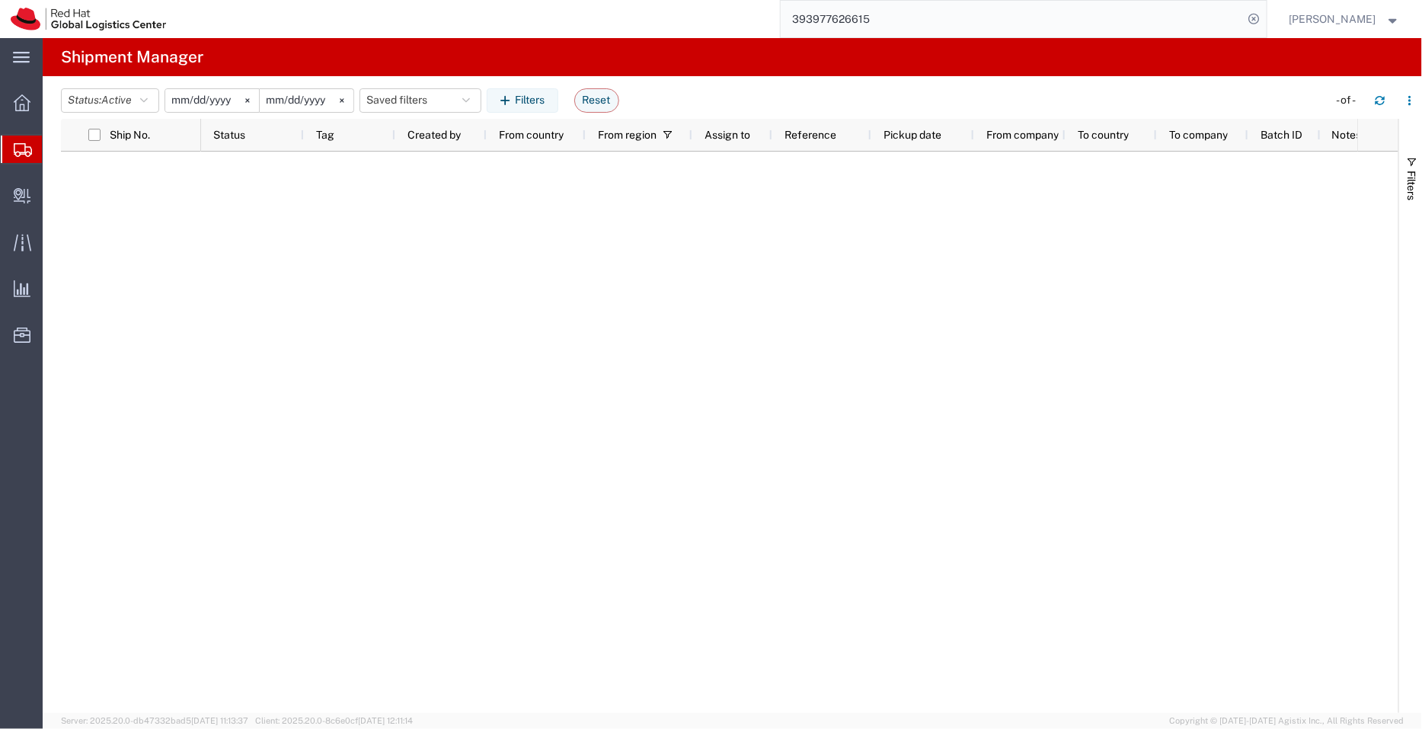
type input "2022-09-01"
type input "2030-04-30"
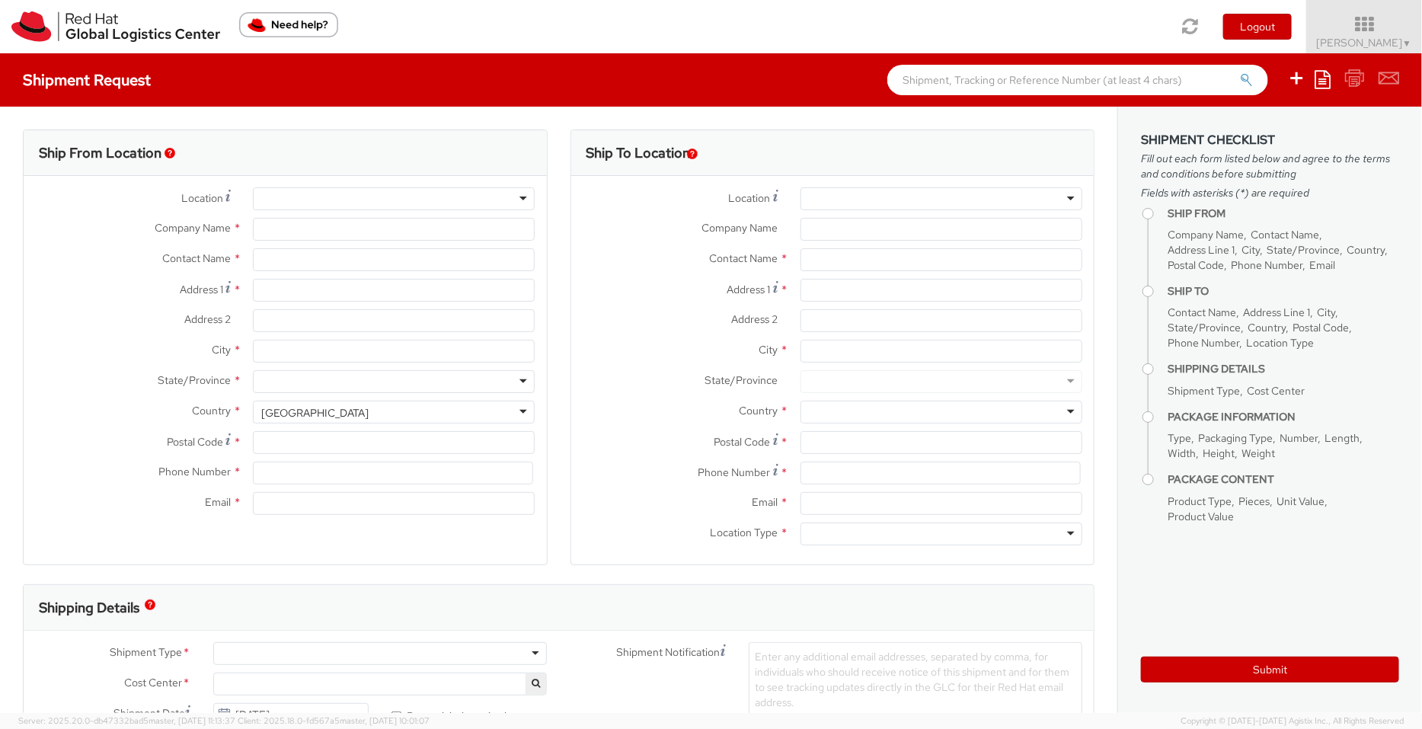
select select "901"
select select
click at [842, 198] on div at bounding box center [941, 198] width 282 height 23
type input "jaka"
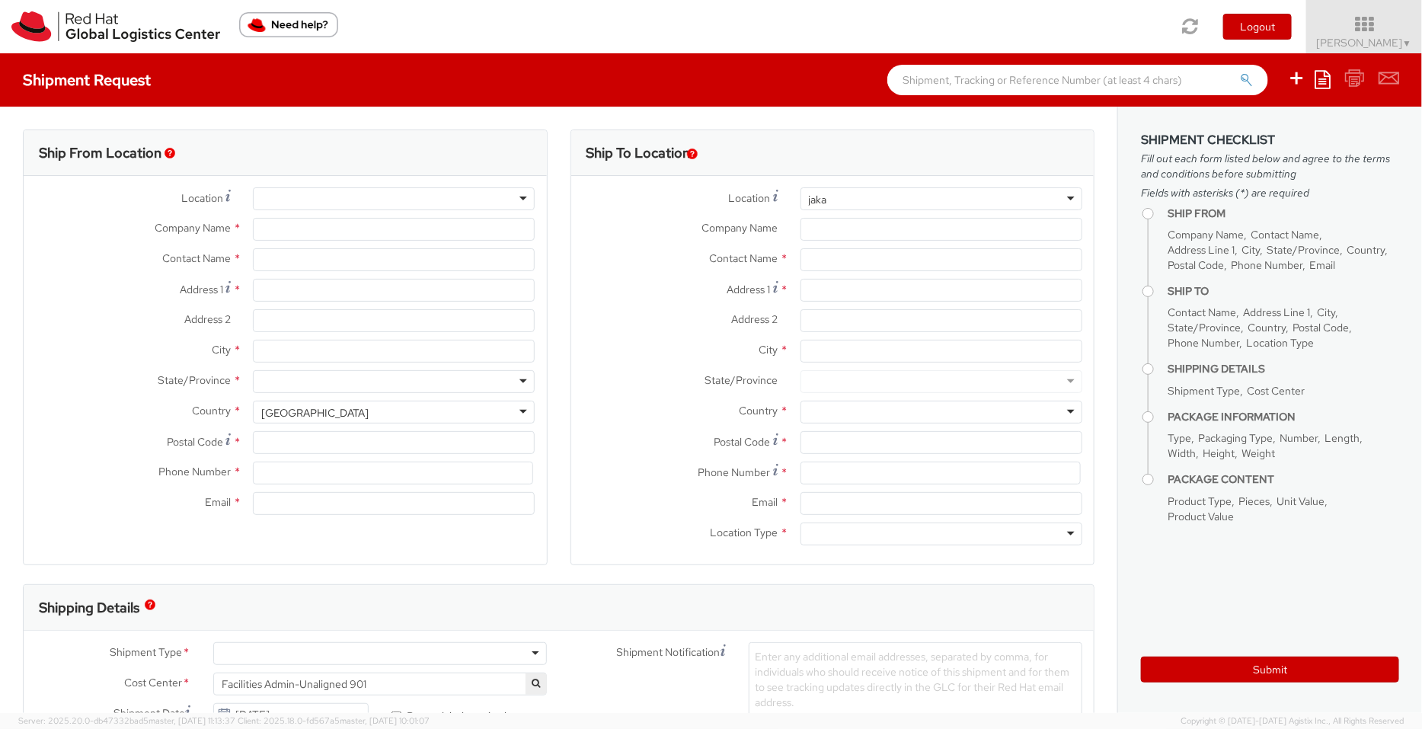
type input "Red Hat India Private Limited"
type input "[PERSON_NAME]"
type input "[STREET_ADDRESS]"
type input "[GEOGRAPHIC_DATA], [GEOGRAPHIC_DATA]"
type input "[GEOGRAPHIC_DATA]"
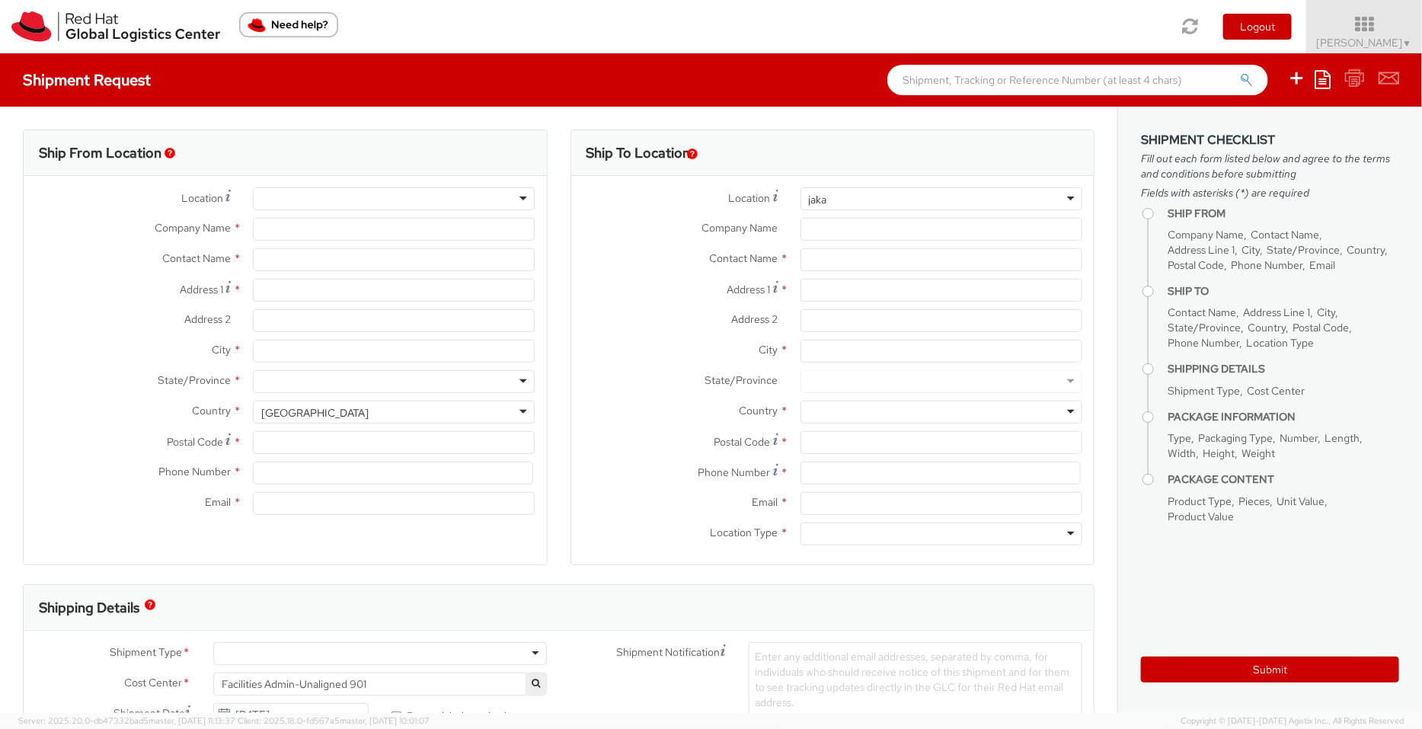
type input "411013"
type input "912066817076"
type input "[EMAIL_ADDRESS][DOMAIN_NAME]"
select select "CM"
select select "KGS"
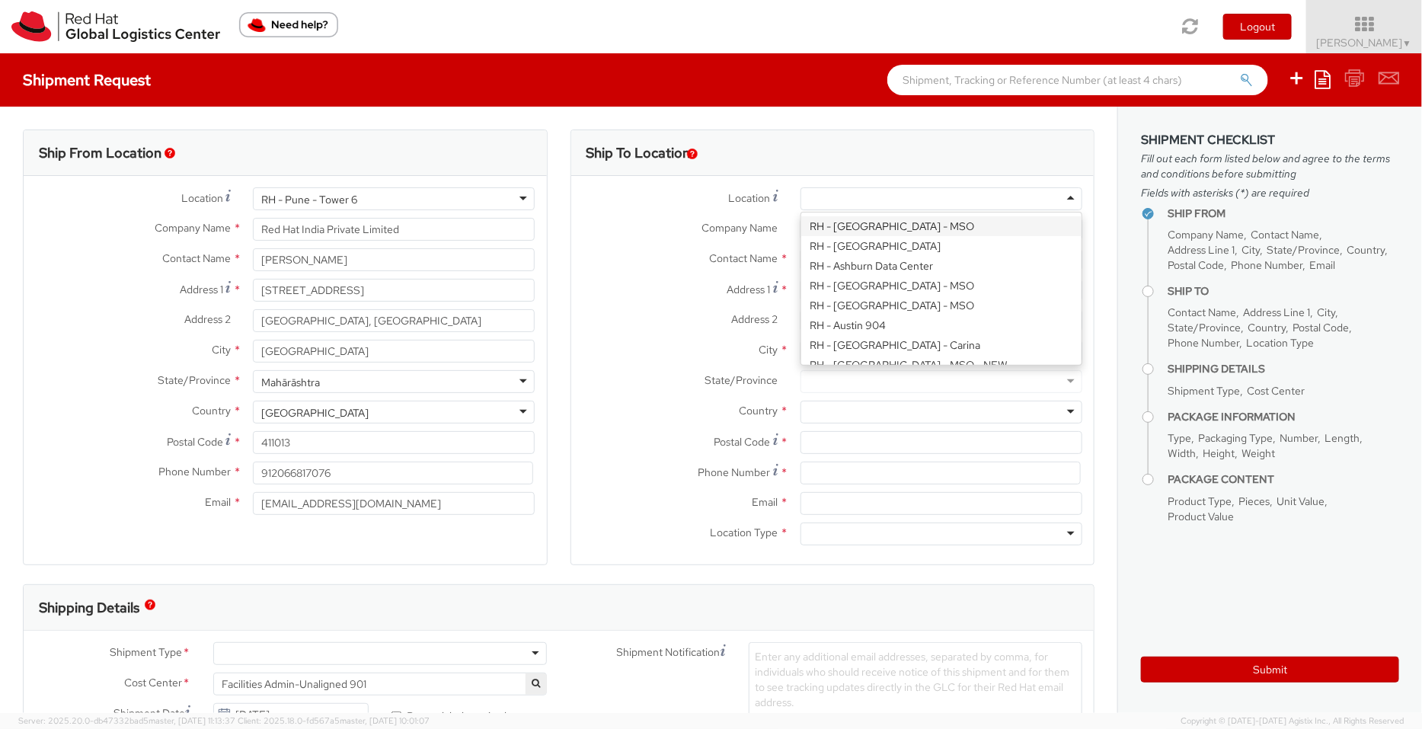
click at [842, 198] on div at bounding box center [941, 198] width 282 height 23
type input "jaka"
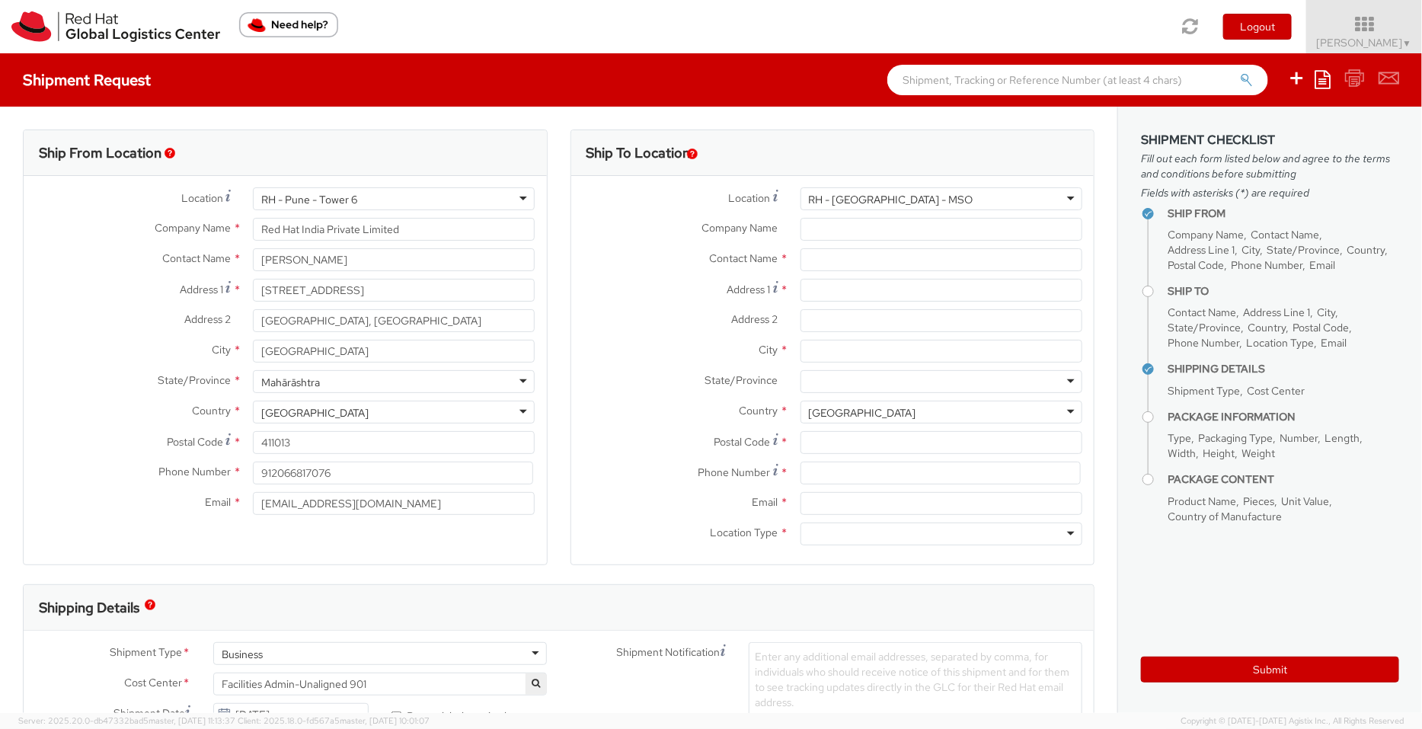
type input "PT. Red Hat Indonesia"
type input "Scbd, Jl. Jend. Sudirman No.52-53"
type input "Kebayoran Baru"
type input "[GEOGRAPHIC_DATA]"
type input "12190"
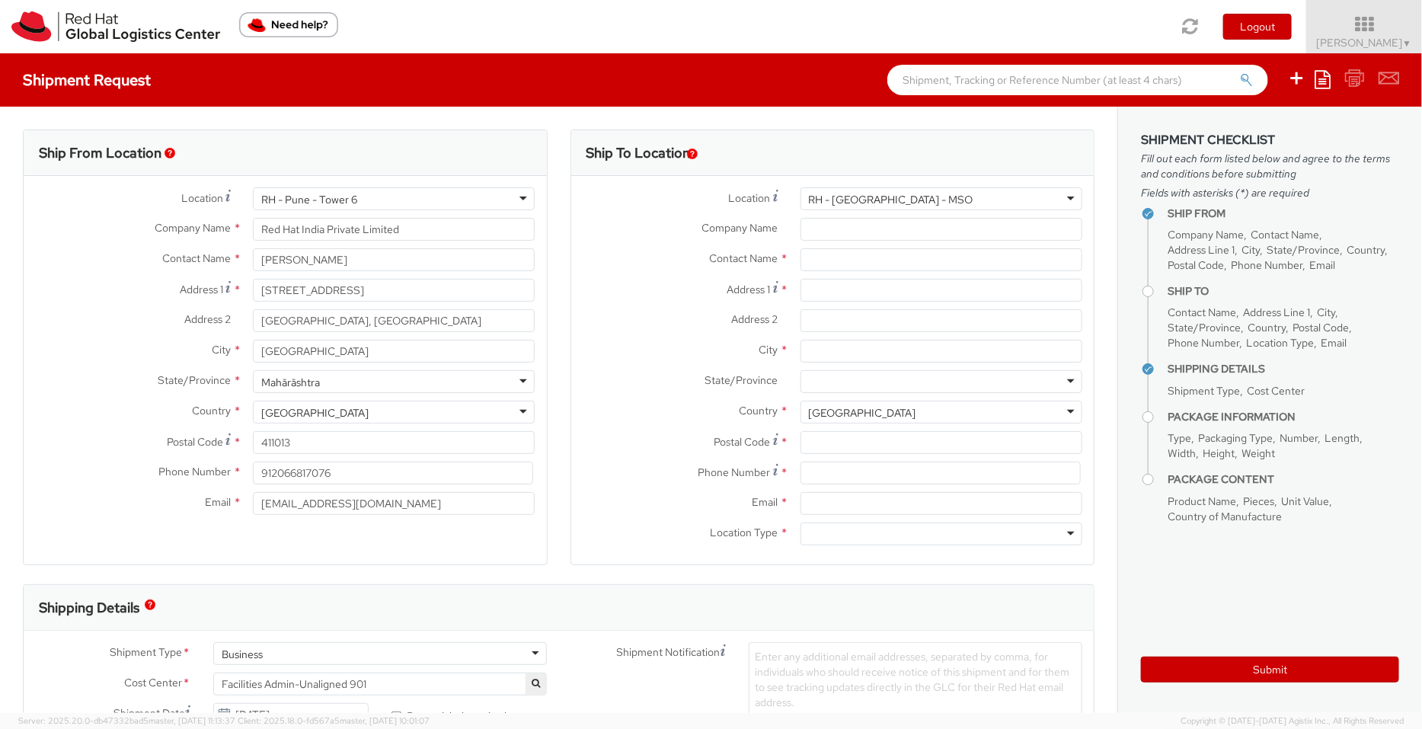
type input "[PHONE_NUMBER]"
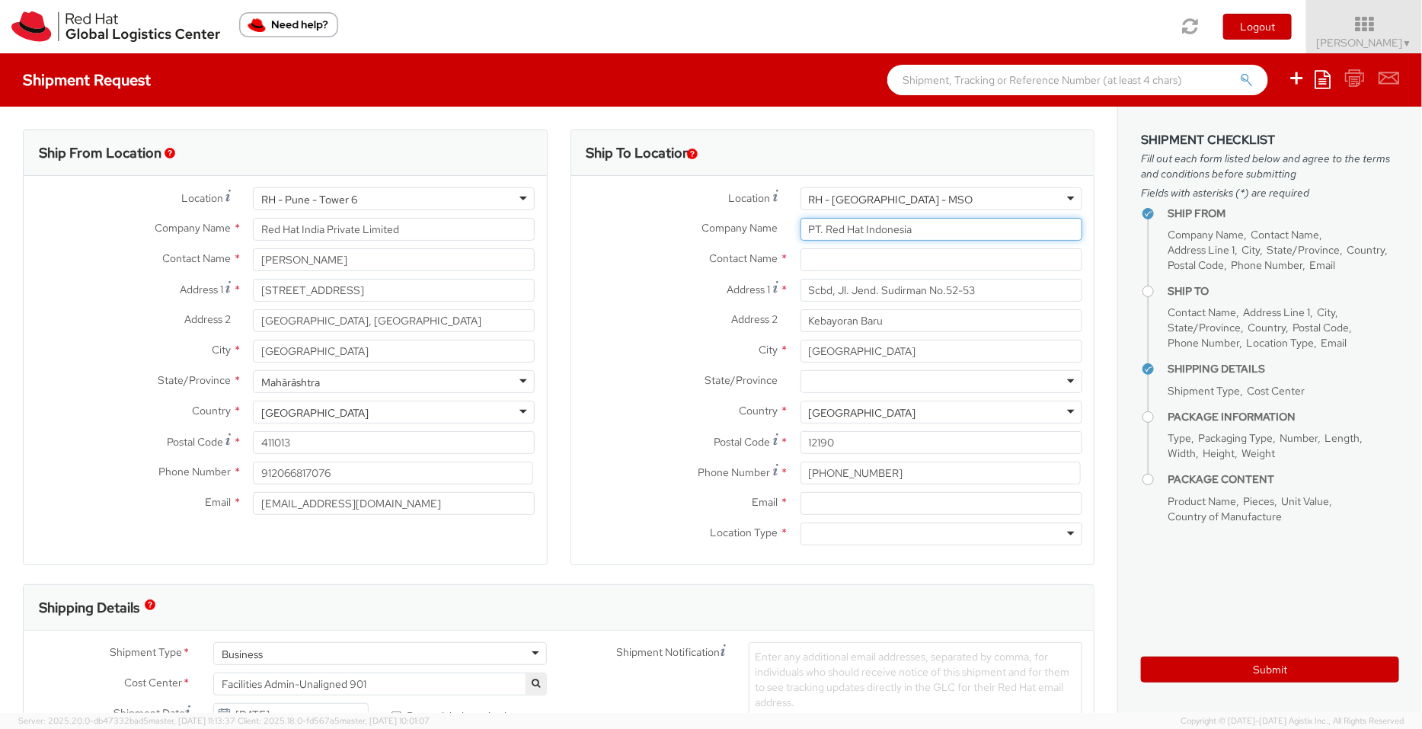
drag, startPoint x: 802, startPoint y: 228, endPoint x: 727, endPoint y: 219, distance: 76.0
click at [727, 219] on div "Company Name * PT. Red Hat Indonesia" at bounding box center [832, 229] width 523 height 23
